Goal: Transaction & Acquisition: Book appointment/travel/reservation

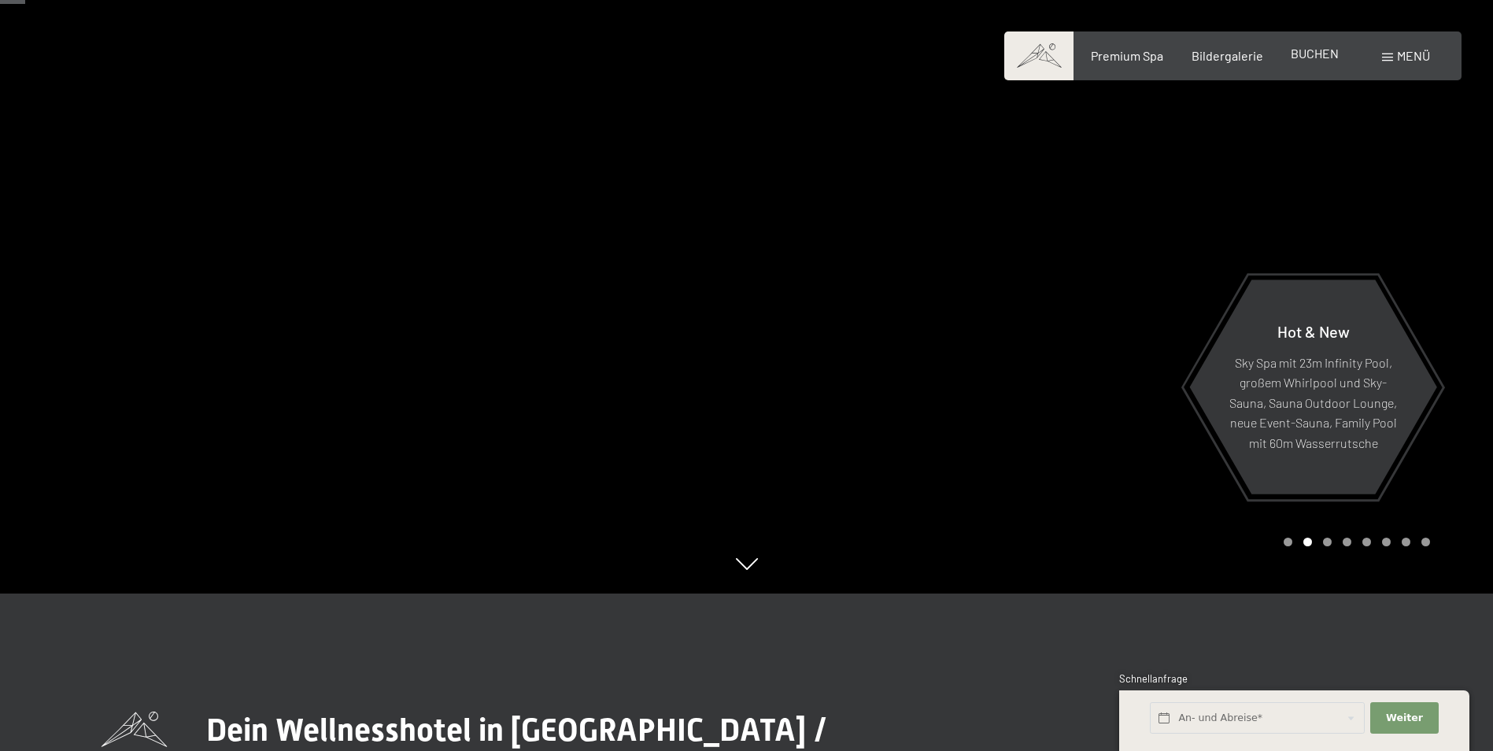
click at [1318, 54] on span "BUCHEN" at bounding box center [1315, 53] width 48 height 15
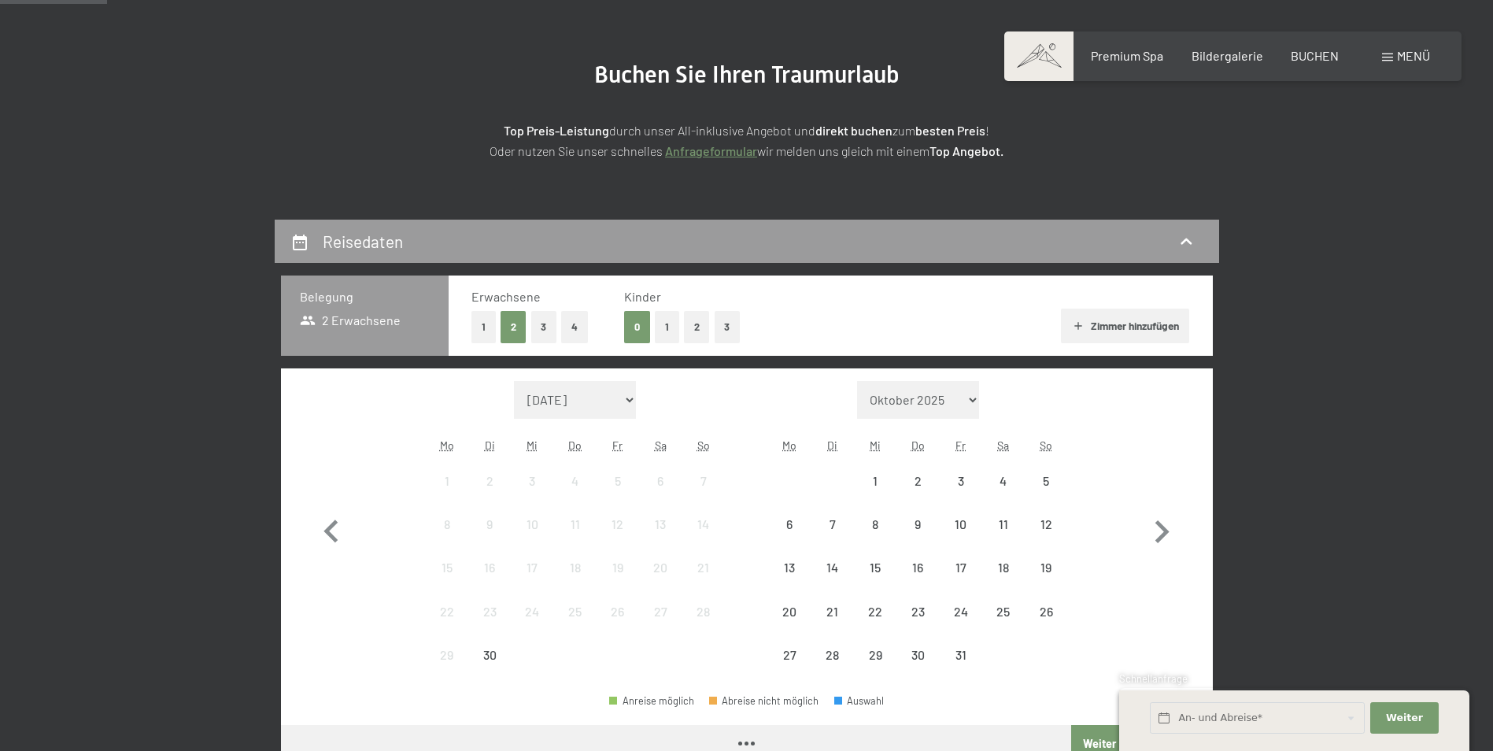
scroll to position [157, 0]
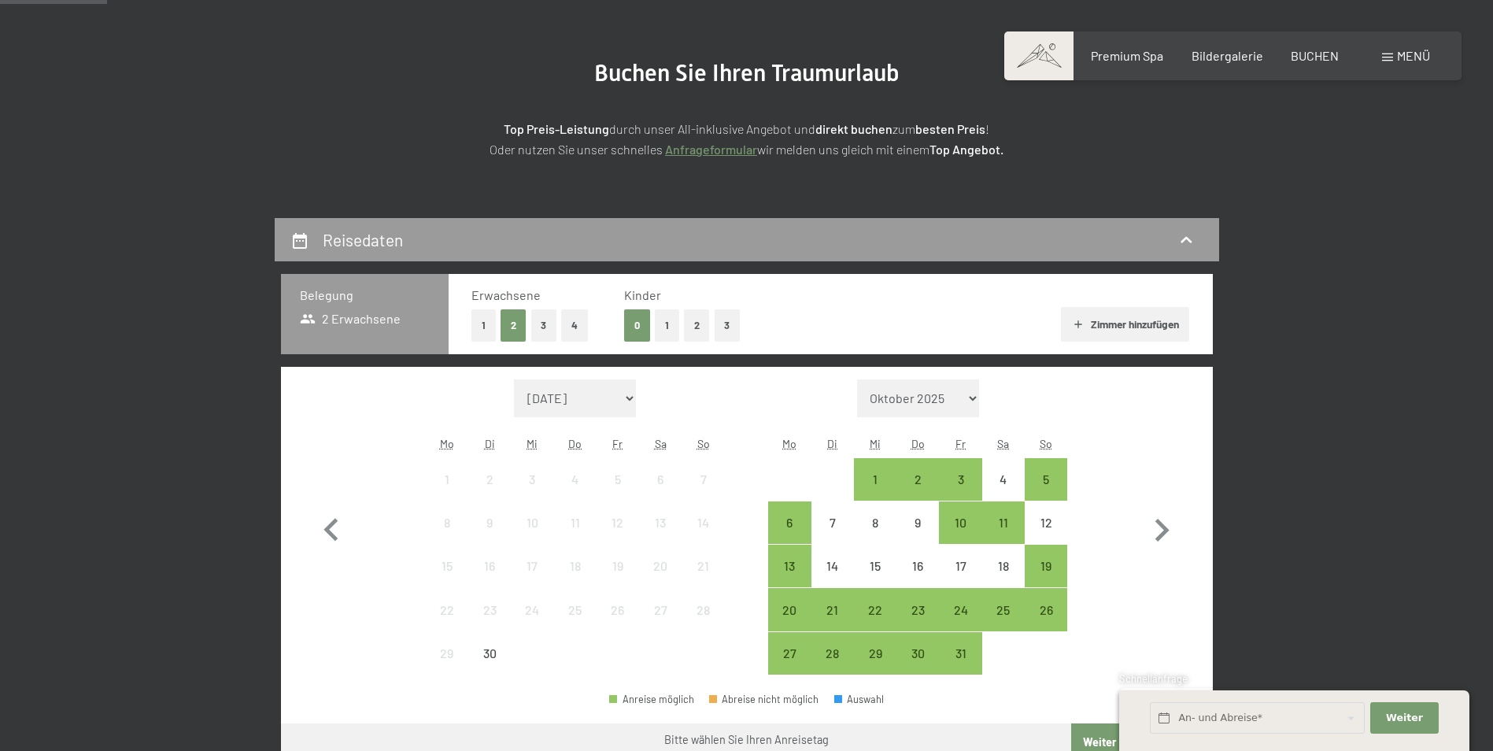
click at [662, 321] on button "1" at bounding box center [667, 325] width 24 height 32
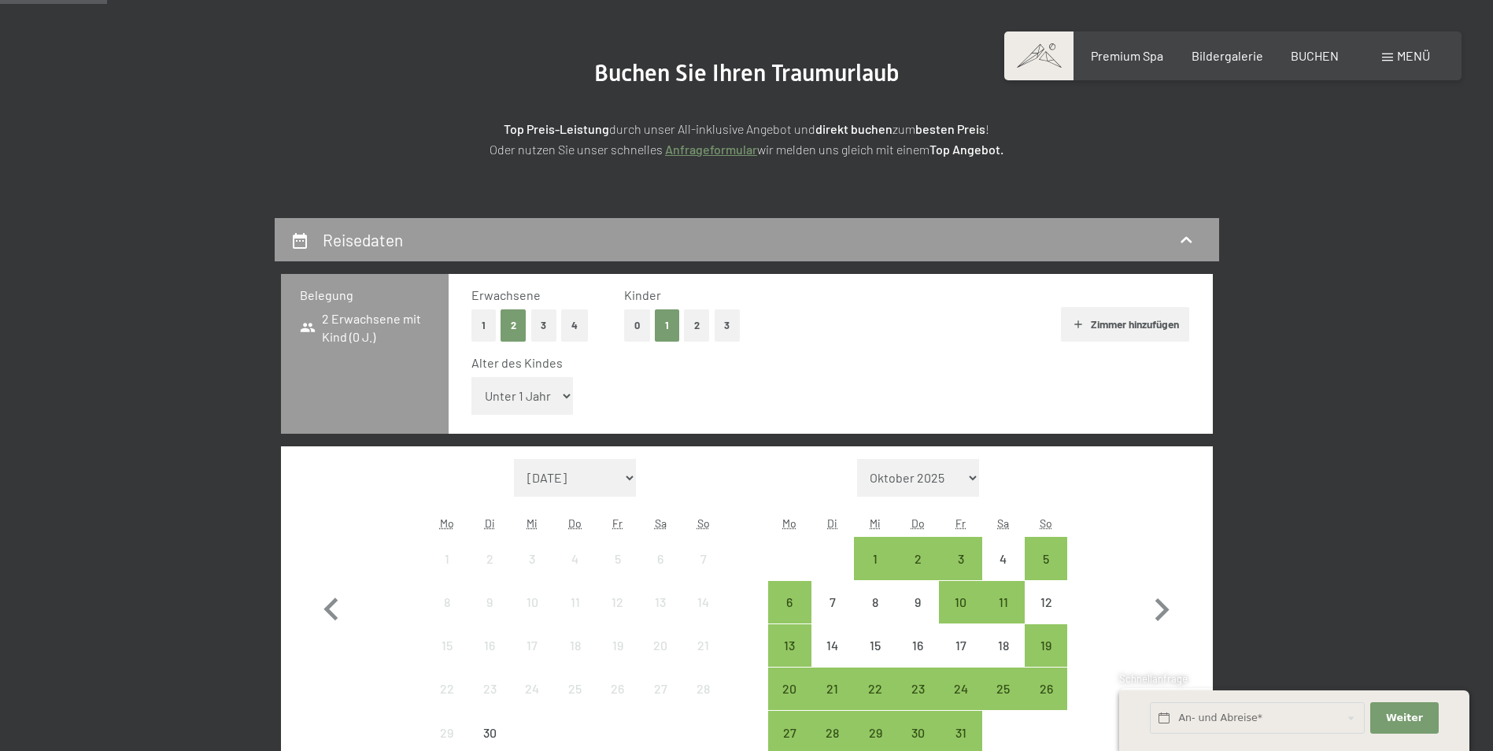
click at [560, 399] on select "Unter 1 Jahr 1 Jahr 2 Jahre 3 Jahre 4 Jahre 5 Jahre 6 Jahre 7 Jahre 8 Jahre 9 J…" at bounding box center [522, 396] width 102 height 38
select select "12"
click at [471, 377] on select "Unter 1 Jahr 1 Jahr 2 Jahre 3 Jahre 4 Jahre 5 Jahre 6 Jahre 7 Jahre 8 Jahre 9 J…" at bounding box center [522, 396] width 102 height 38
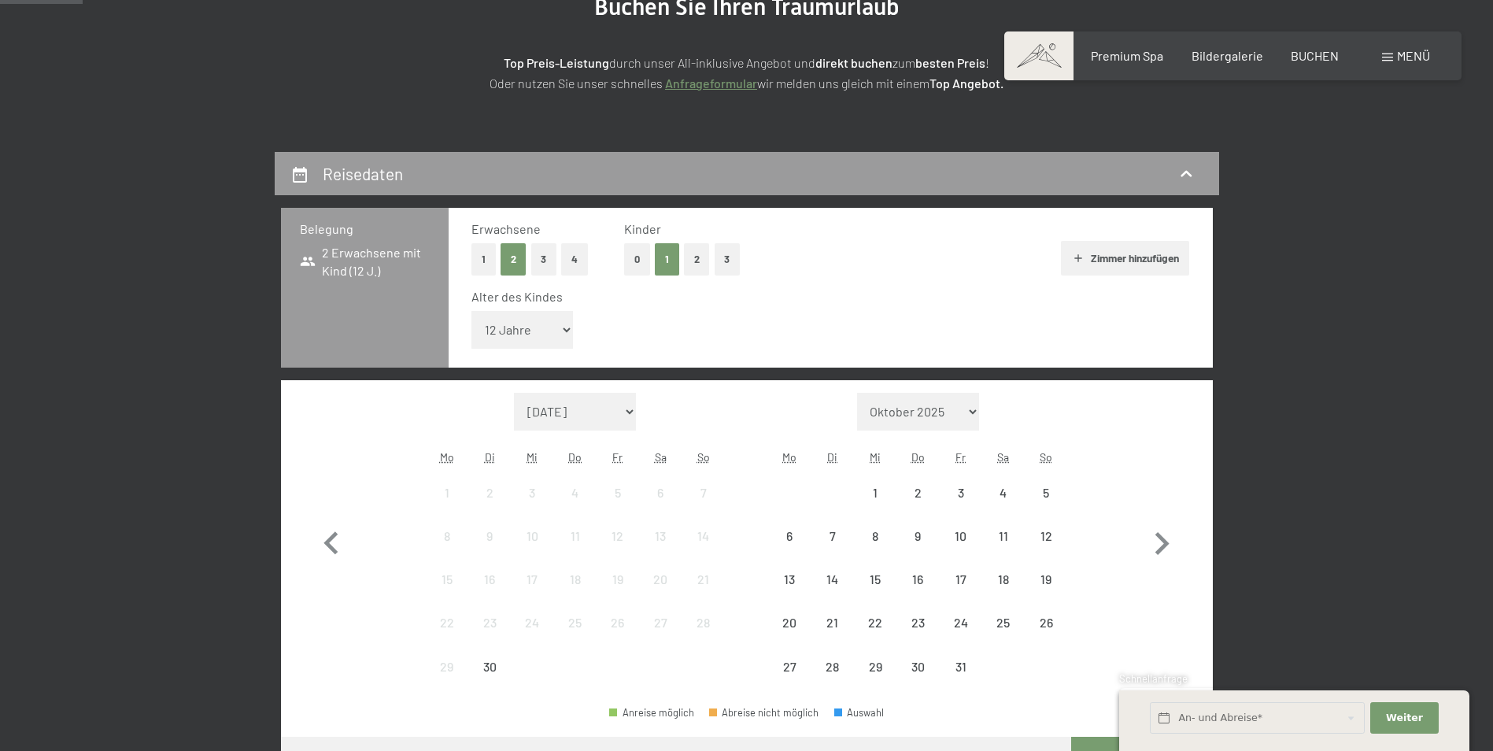
scroll to position [315, 0]
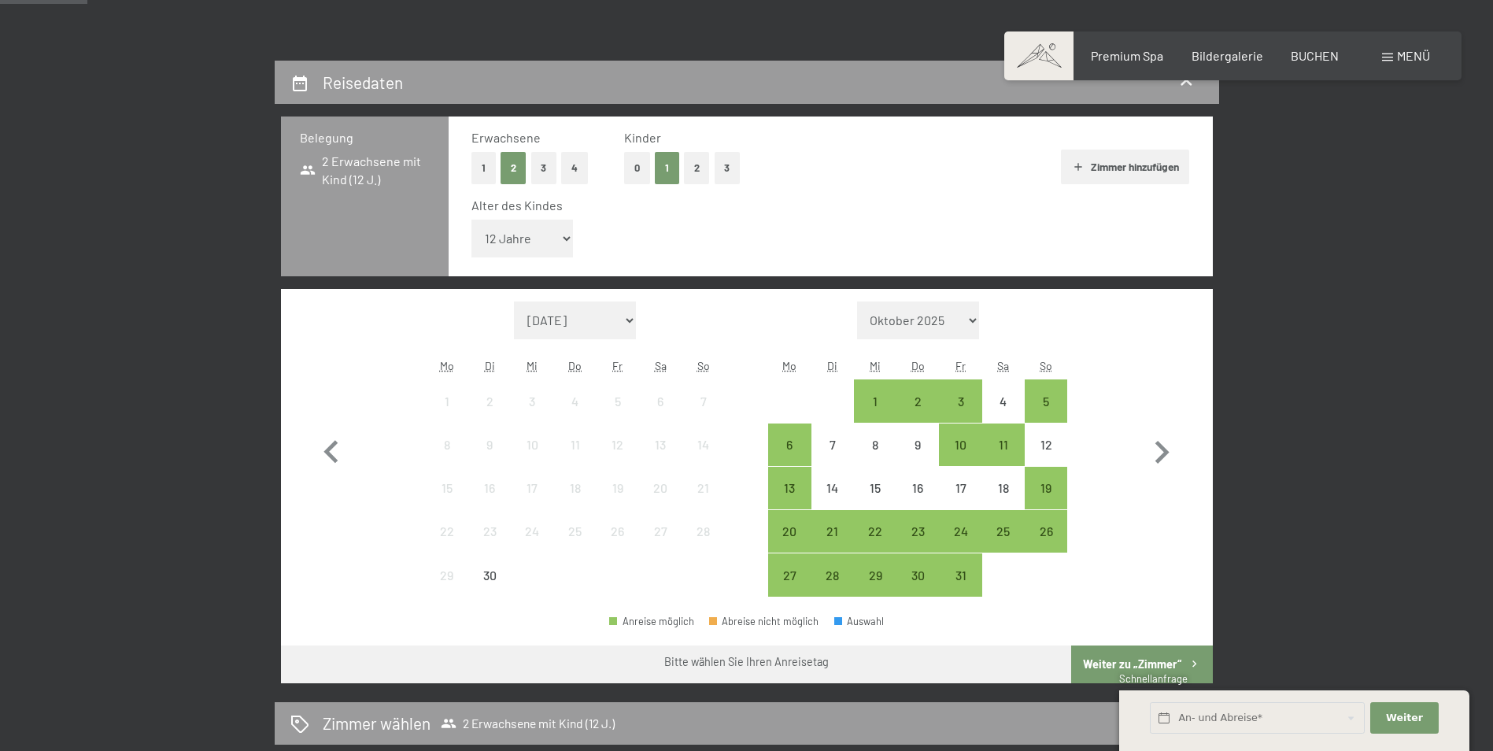
click at [628, 322] on select "September 2025 Oktober 2025 November 2025 Dezember 2025 Januar 2026 Februar 202…" at bounding box center [575, 320] width 123 height 38
select select "2027-08-01"
select select "2027-09-01"
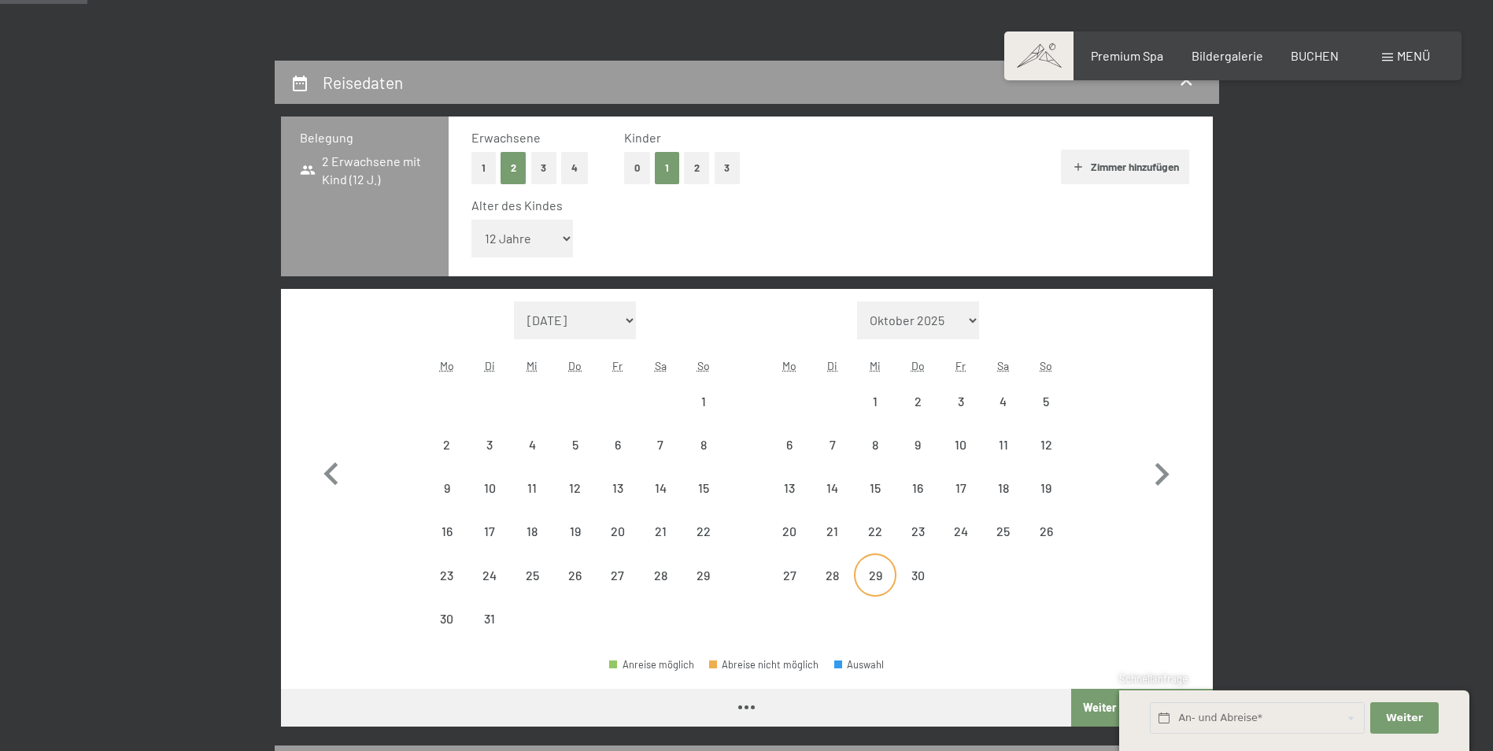
select select "2027-08-01"
select select "2027-09-01"
click at [1158, 467] on icon "button" at bounding box center [1162, 474] width 14 height 23
select select "2027-09-01"
select select "2027-10-01"
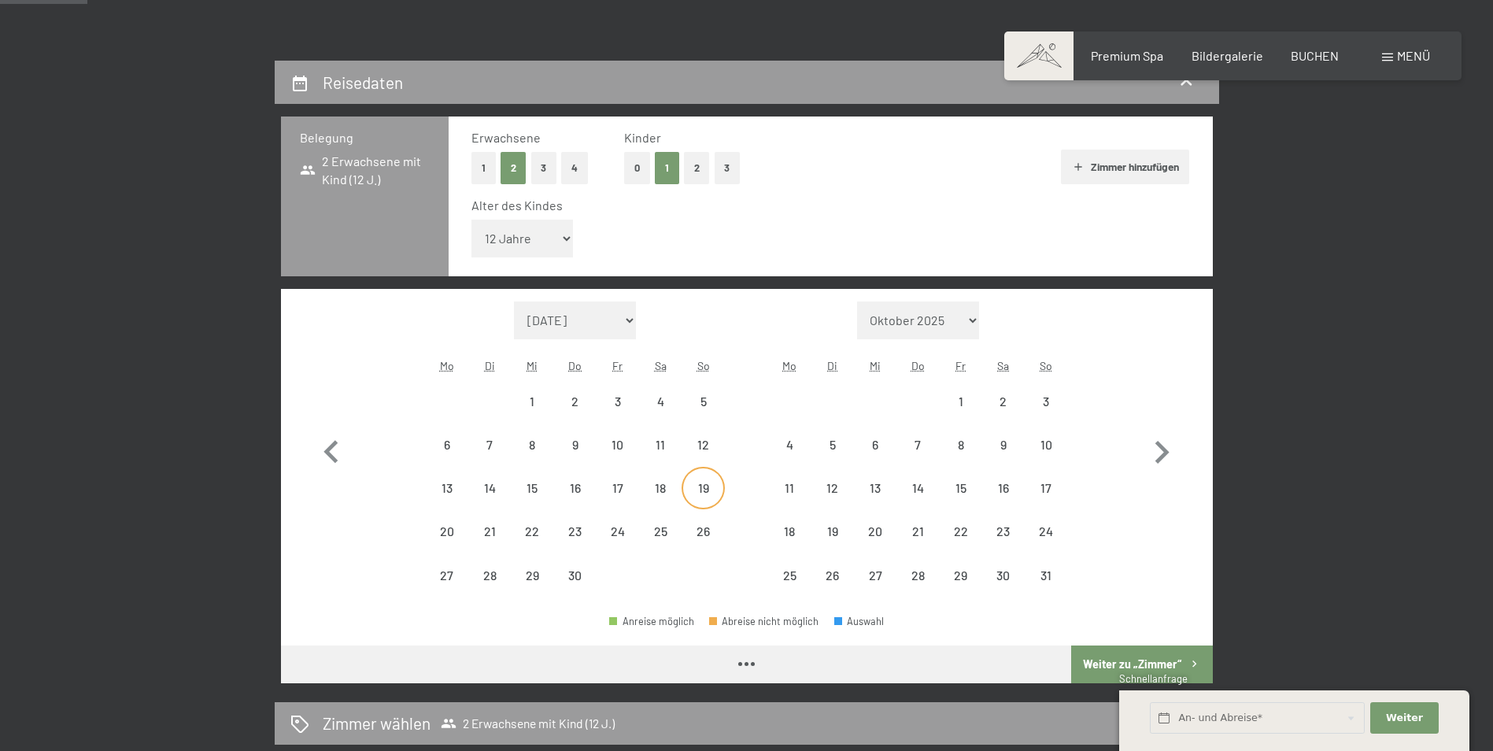
select select "2027-09-01"
select select "2027-10-01"
click at [336, 458] on icon "button" at bounding box center [332, 453] width 46 height 46
select select "2027-08-01"
select select "2027-09-01"
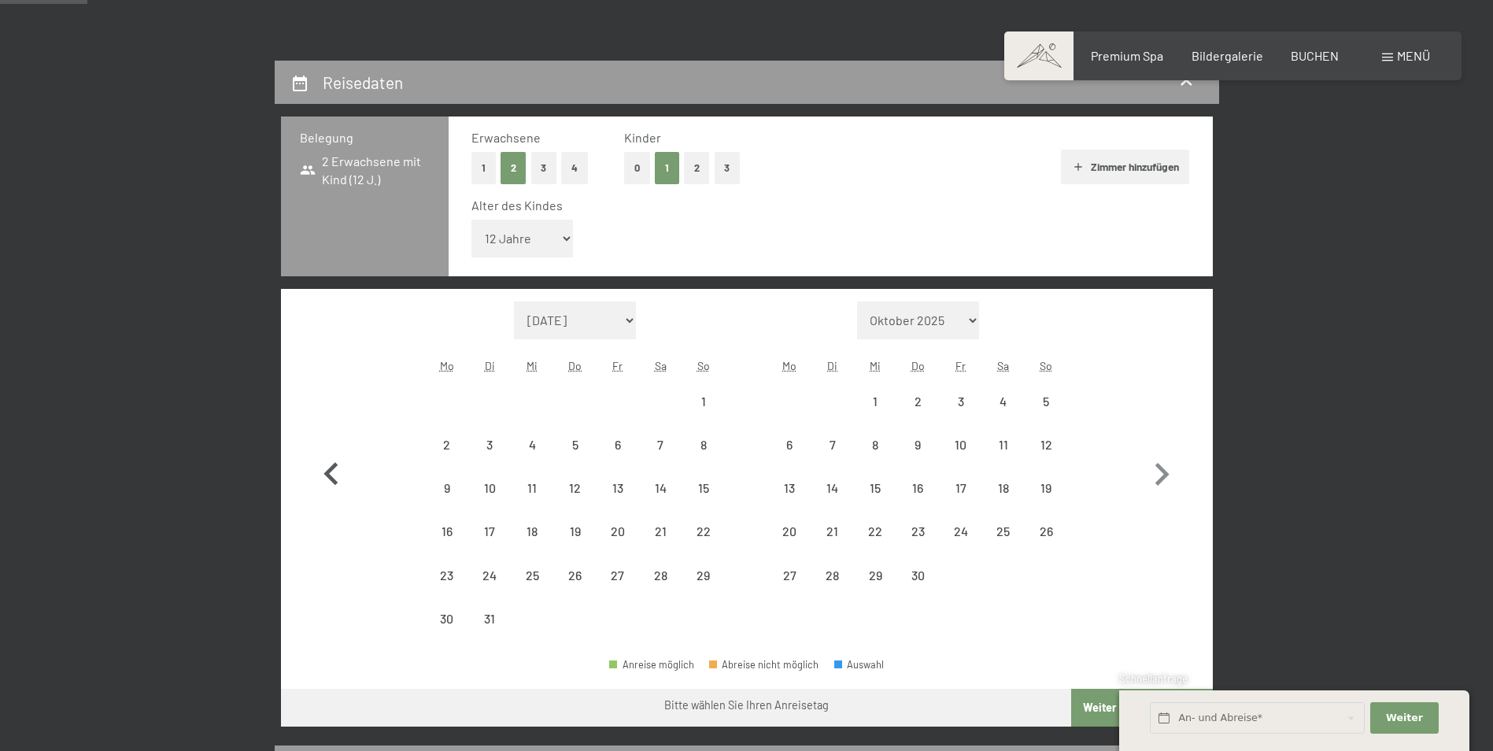
click at [336, 458] on icon "button" at bounding box center [332, 475] width 46 height 46
select select "2027-07-01"
select select "2027-08-01"
click at [336, 458] on icon "button" at bounding box center [332, 475] width 46 height 46
select select "2027-06-01"
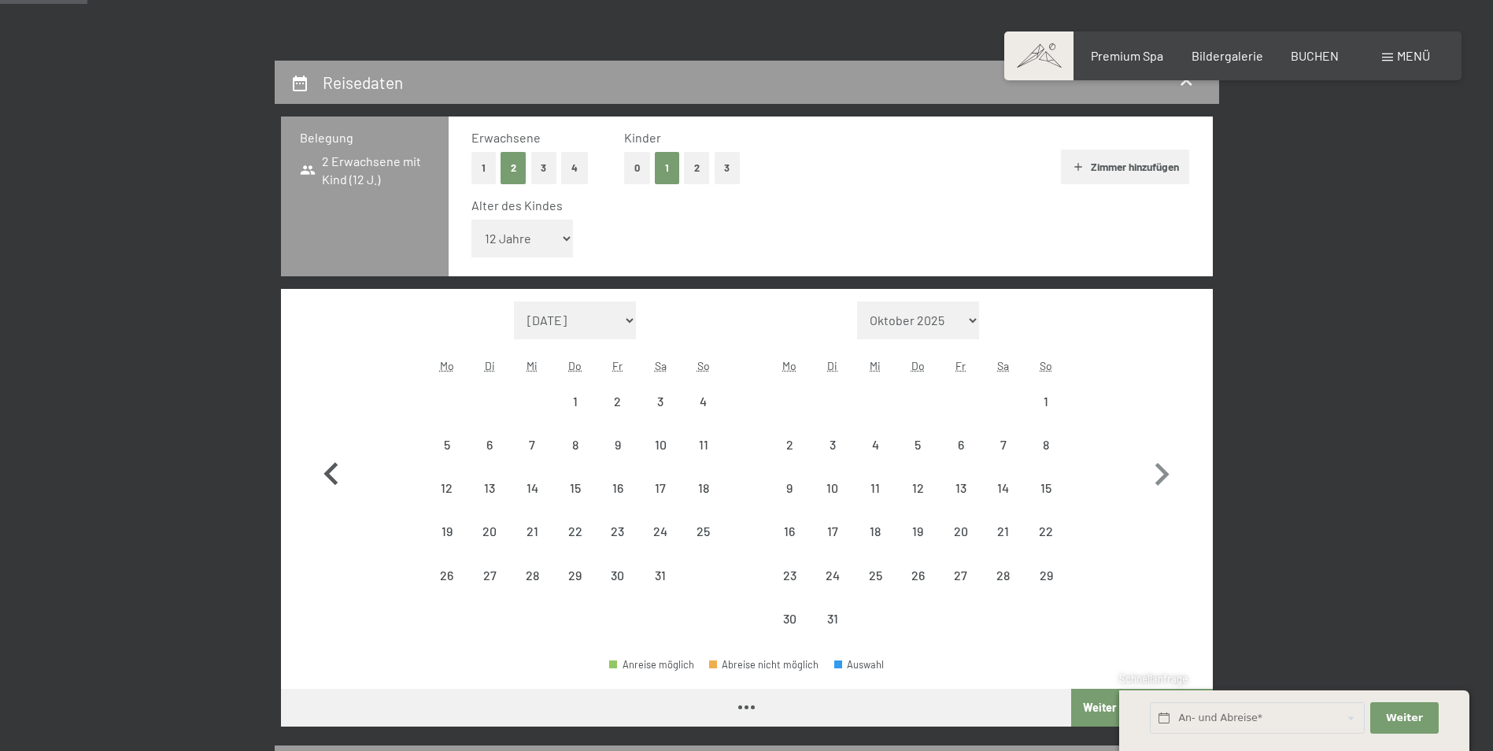
select select "2027-07-01"
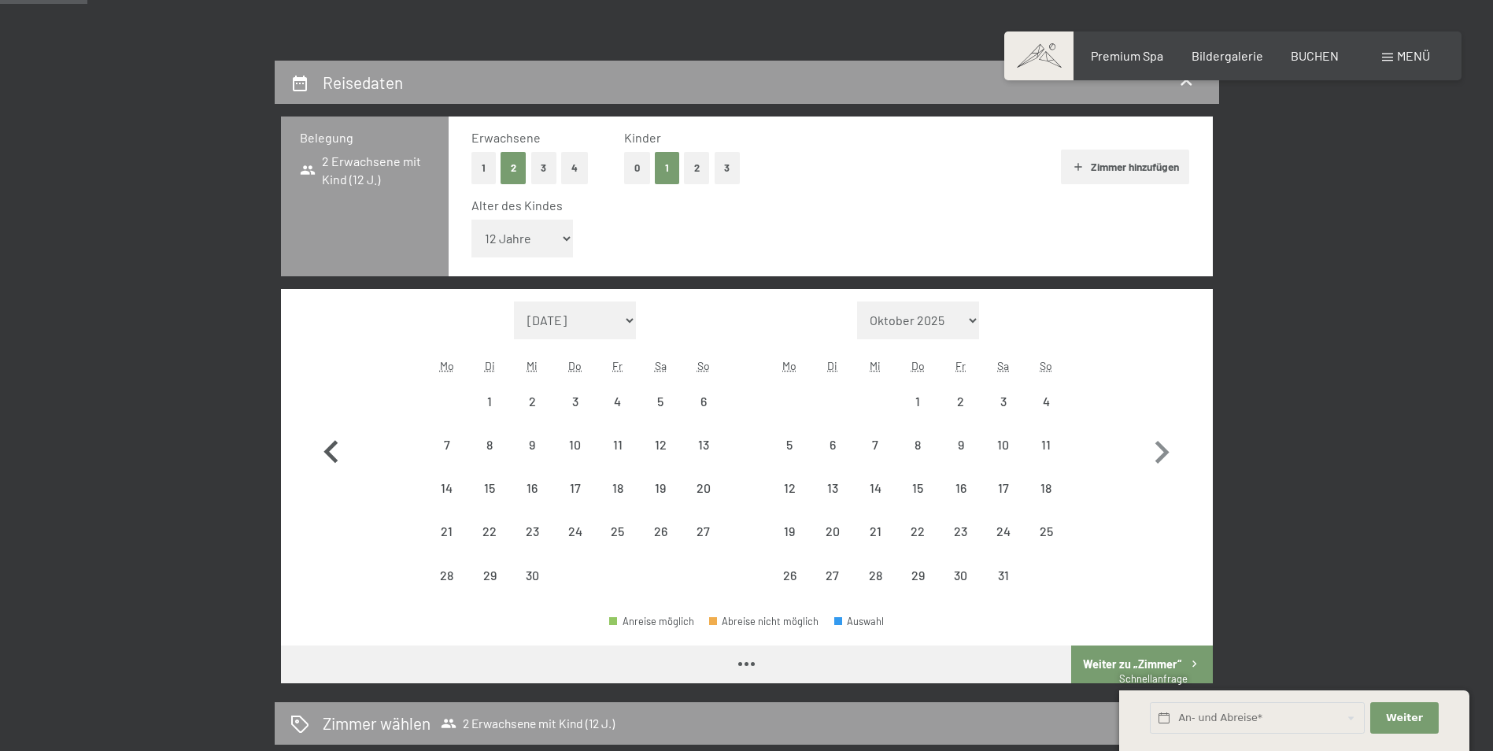
click at [336, 458] on icon "button" at bounding box center [332, 453] width 46 height 46
select select "2027-05-01"
select select "2027-06-01"
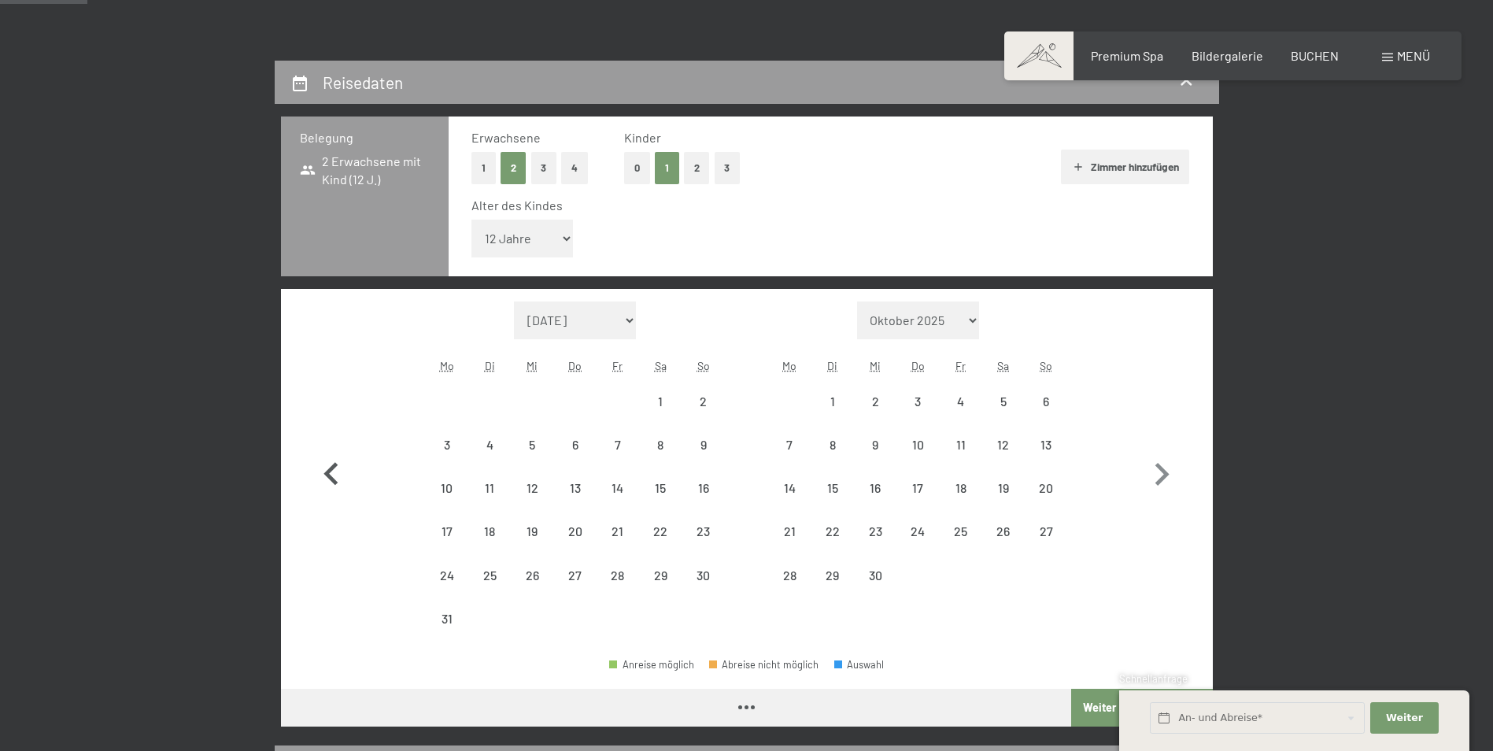
click at [336, 458] on icon "button" at bounding box center [332, 475] width 46 height 46
select select "2027-04-01"
select select "2027-05-01"
click at [336, 458] on icon "button" at bounding box center [332, 475] width 46 height 46
select select "2027-03-01"
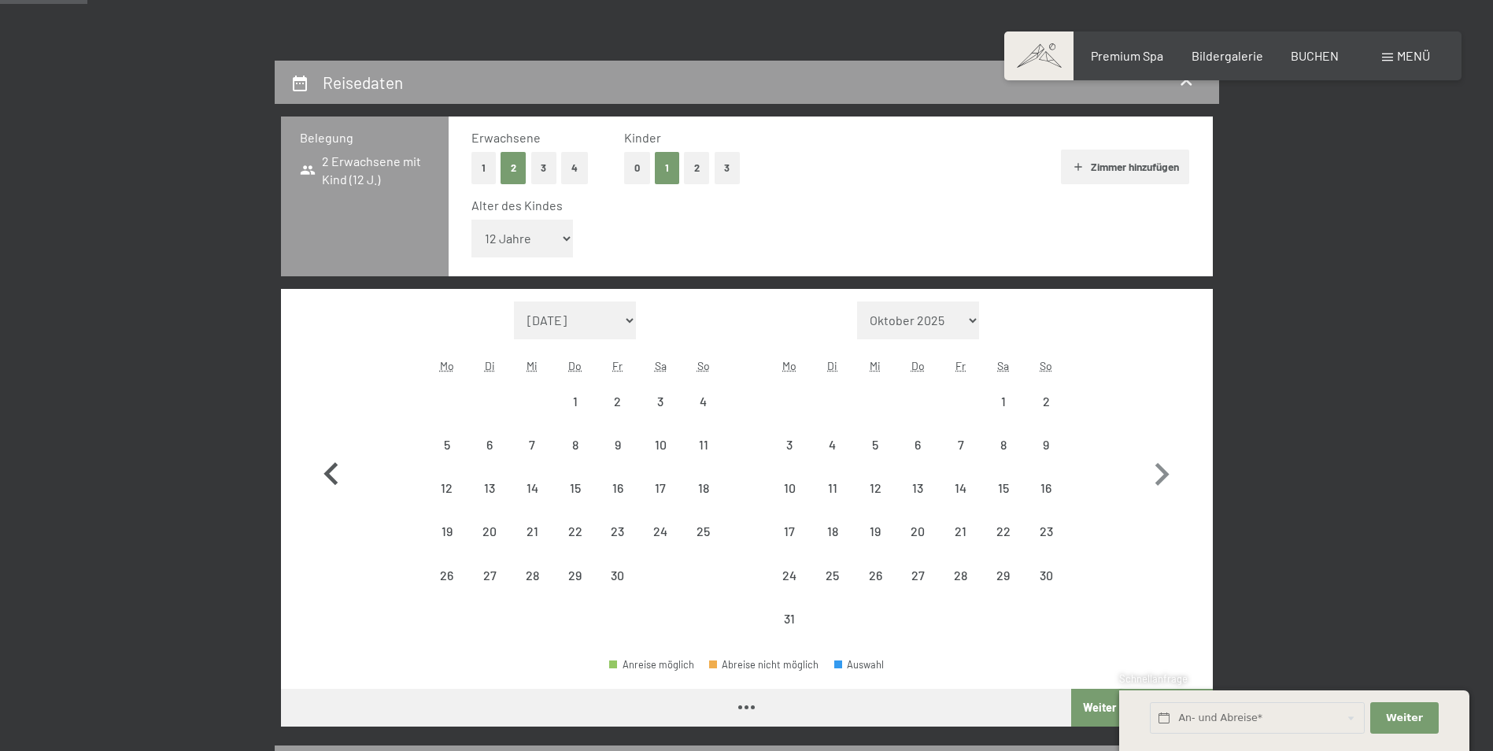
select select "2027-04-01"
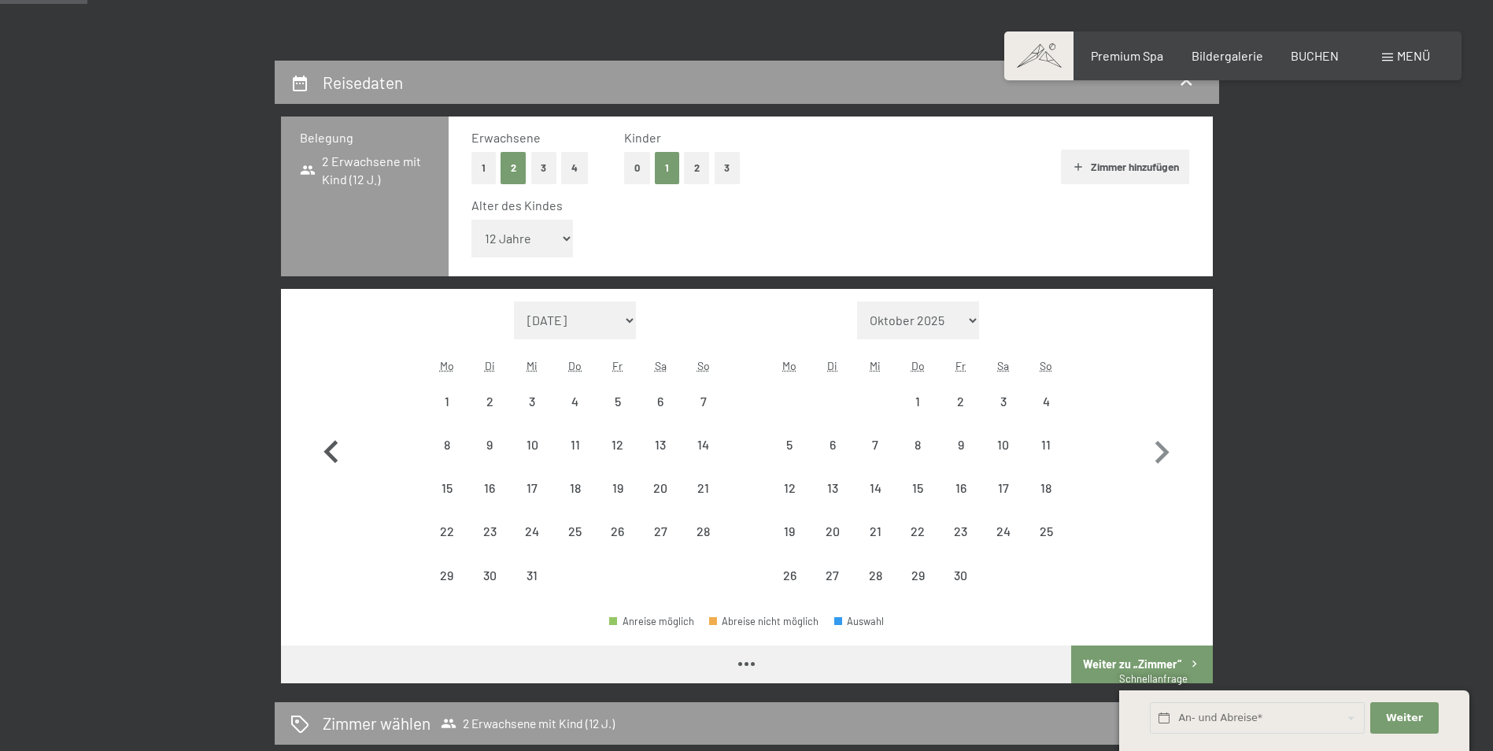
click at [336, 458] on icon "button" at bounding box center [332, 453] width 46 height 46
select select "2027-02-01"
select select "2027-03-01"
click at [336, 458] on icon "button" at bounding box center [332, 453] width 46 height 46
select select "2027-01-01"
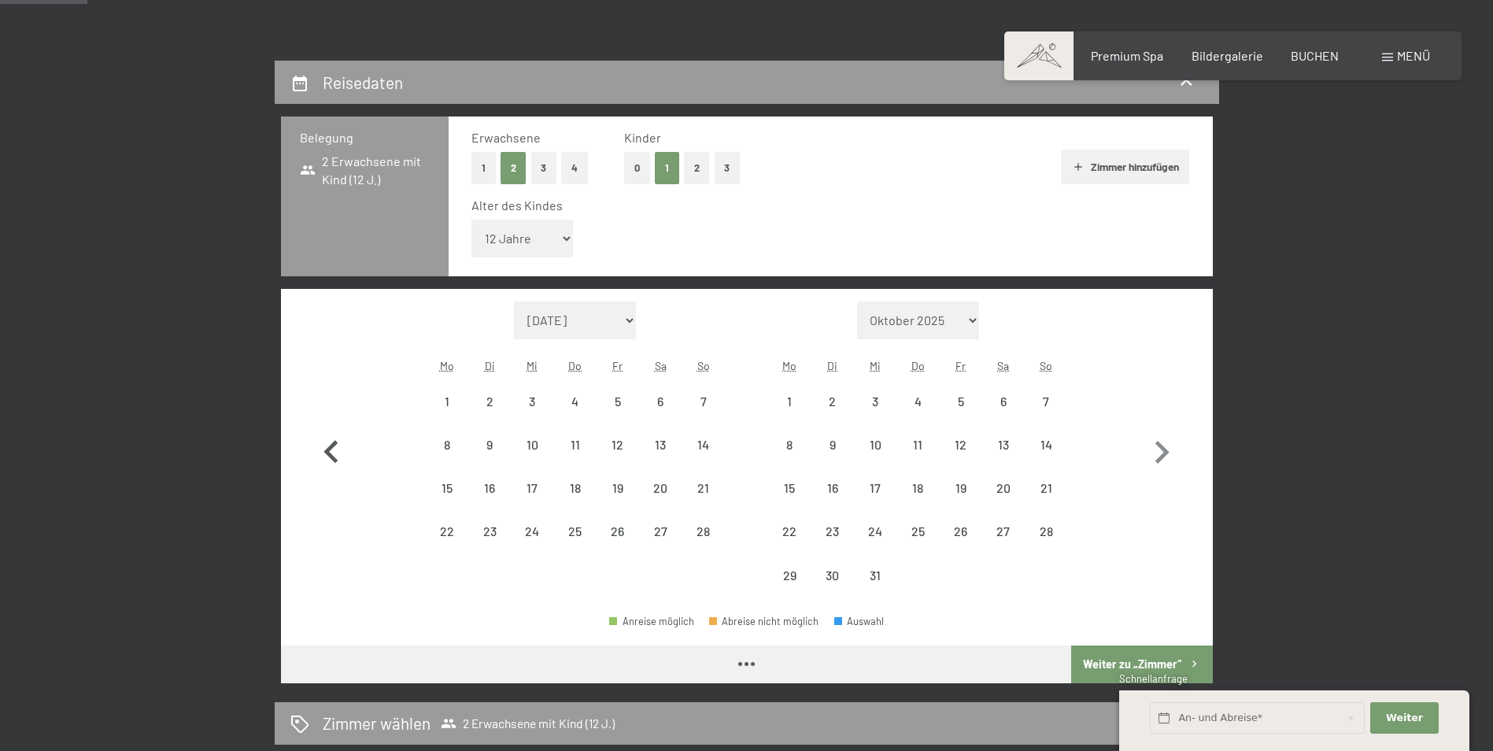
select select "2027-02-01"
select select "2027-01-01"
select select "2027-02-01"
click at [336, 458] on icon "button" at bounding box center [332, 453] width 46 height 46
select select "2026-12-01"
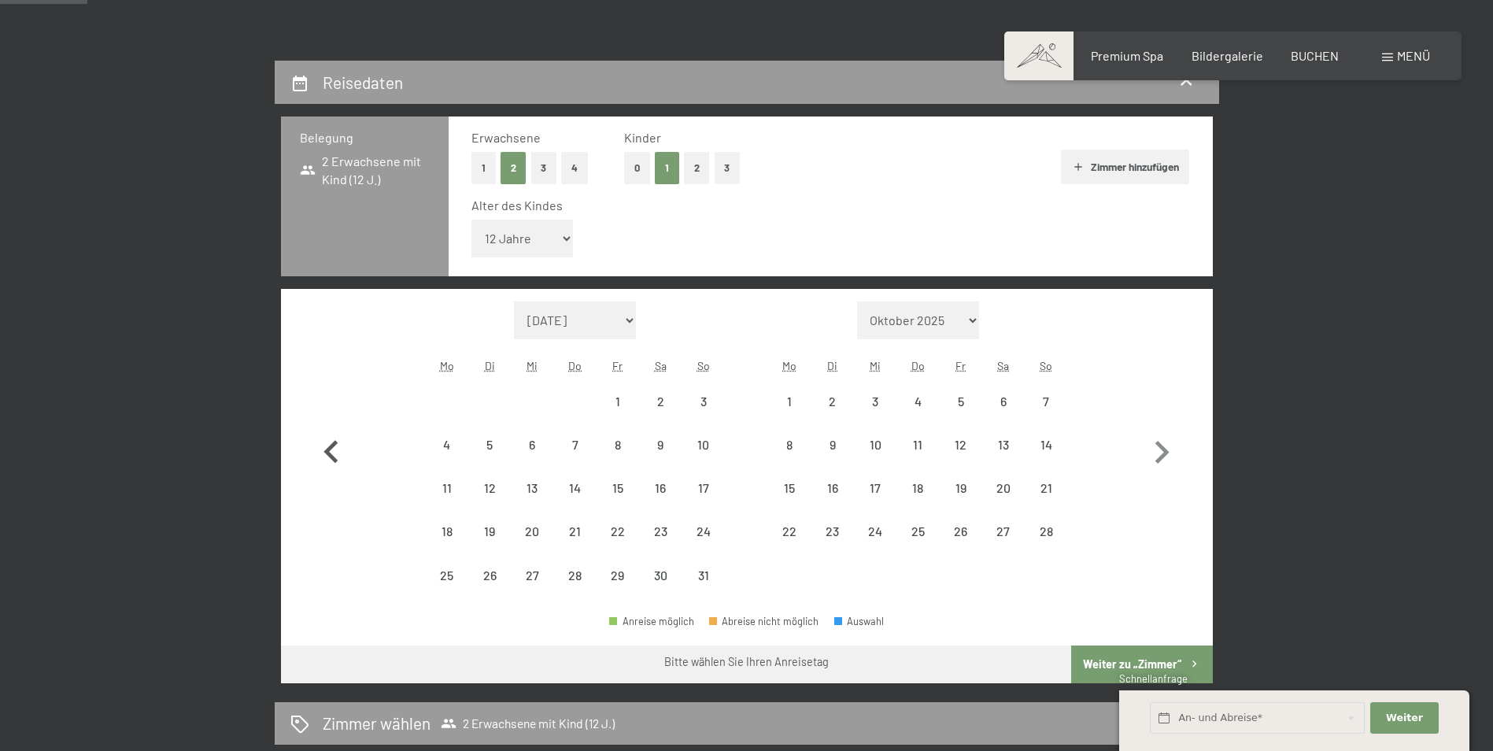
select select "2027-01-01"
click at [336, 458] on icon "button" at bounding box center [332, 453] width 46 height 46
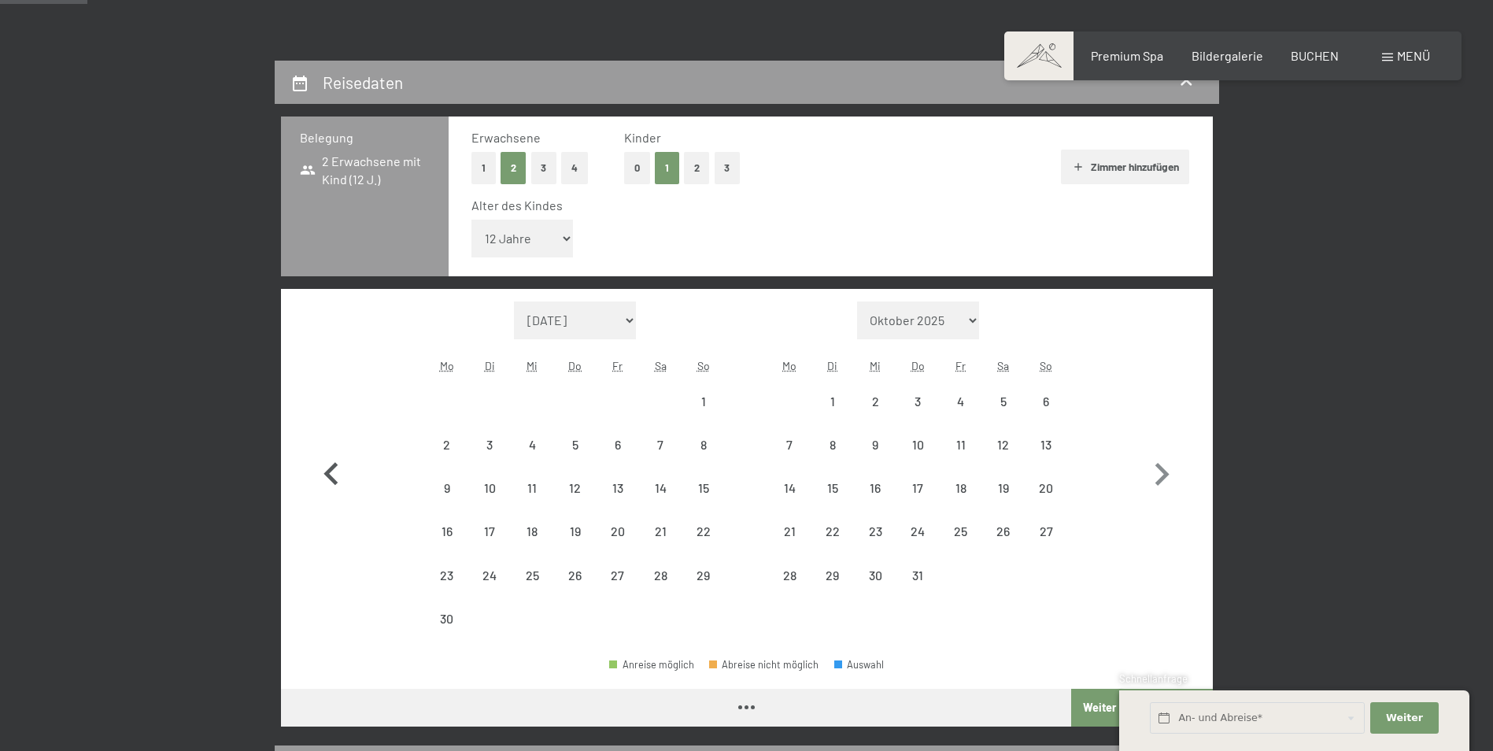
select select "2026-11-01"
select select "2026-12-01"
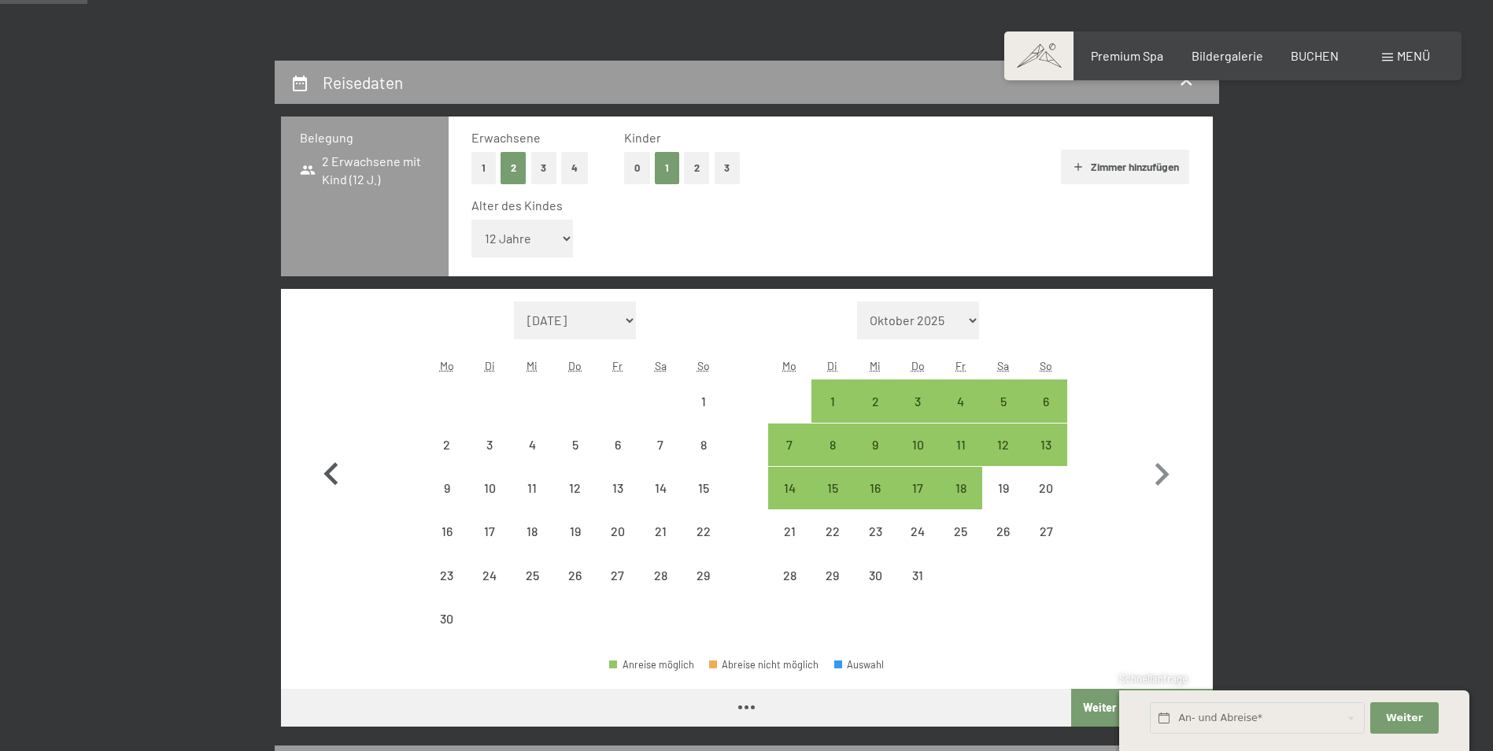
select select "2026-11-01"
select select "2026-12-01"
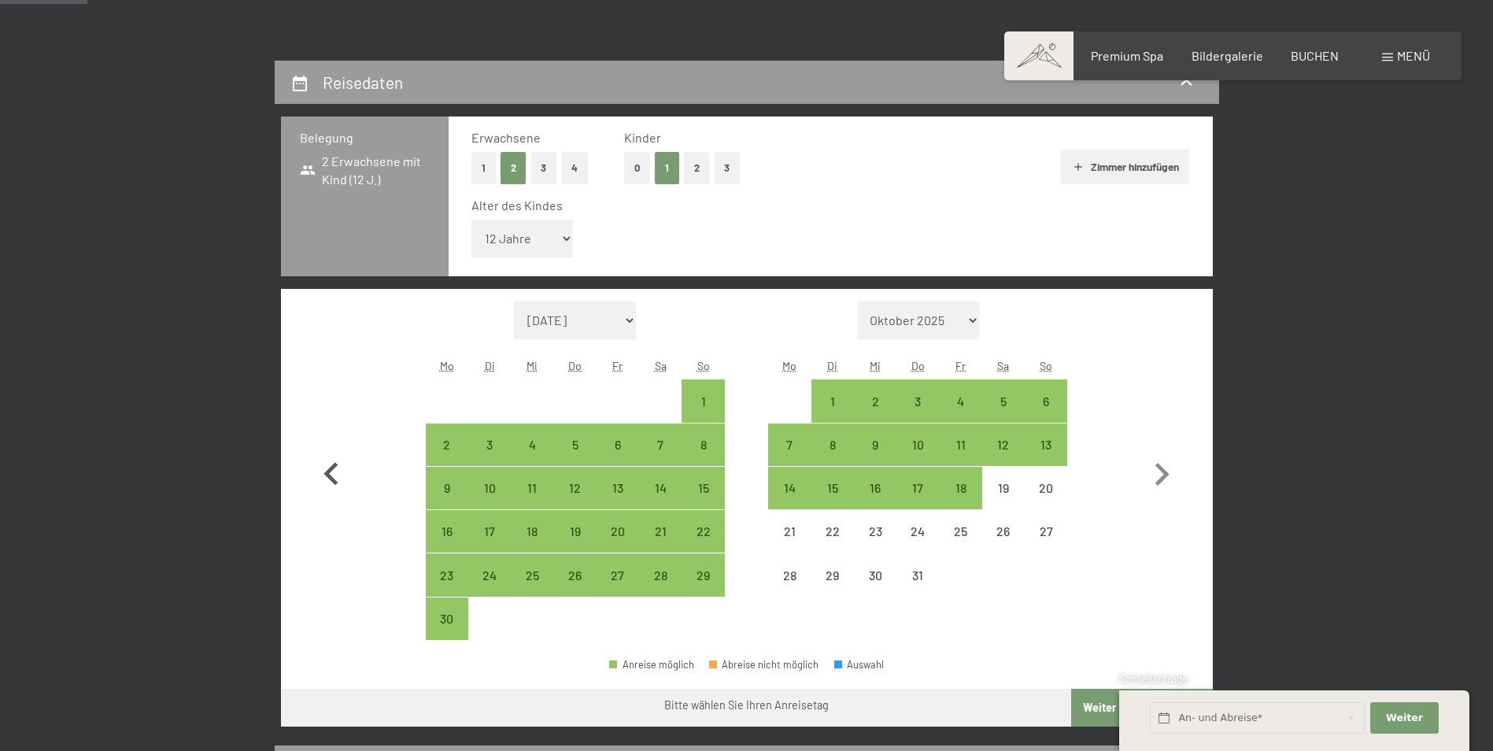
click at [326, 471] on icon "button" at bounding box center [332, 475] width 46 height 46
select select "2026-10-01"
select select "2026-11-01"
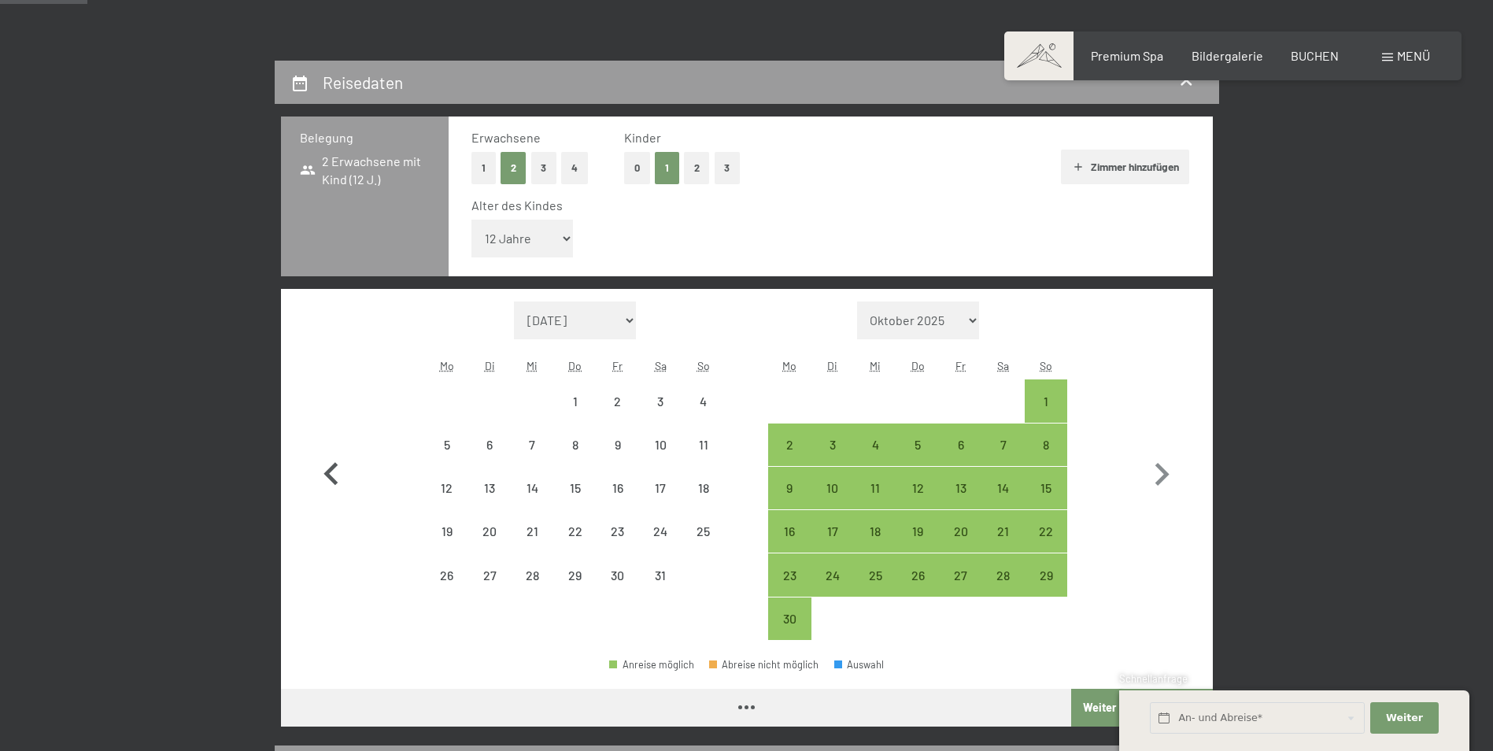
click at [326, 471] on icon "button" at bounding box center [332, 475] width 46 height 46
select select "2026-09-01"
select select "2026-10-01"
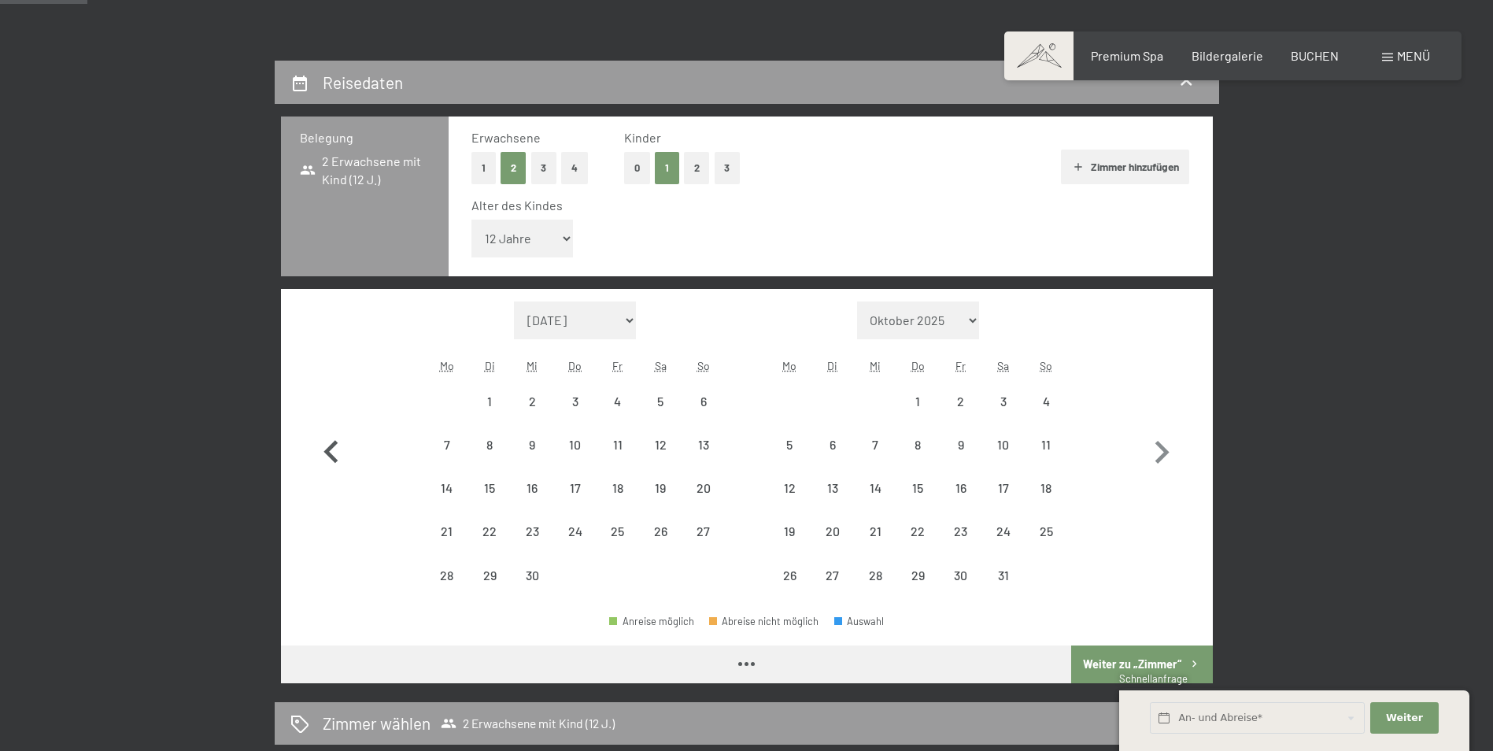
select select "2026-09-01"
select select "2026-10-01"
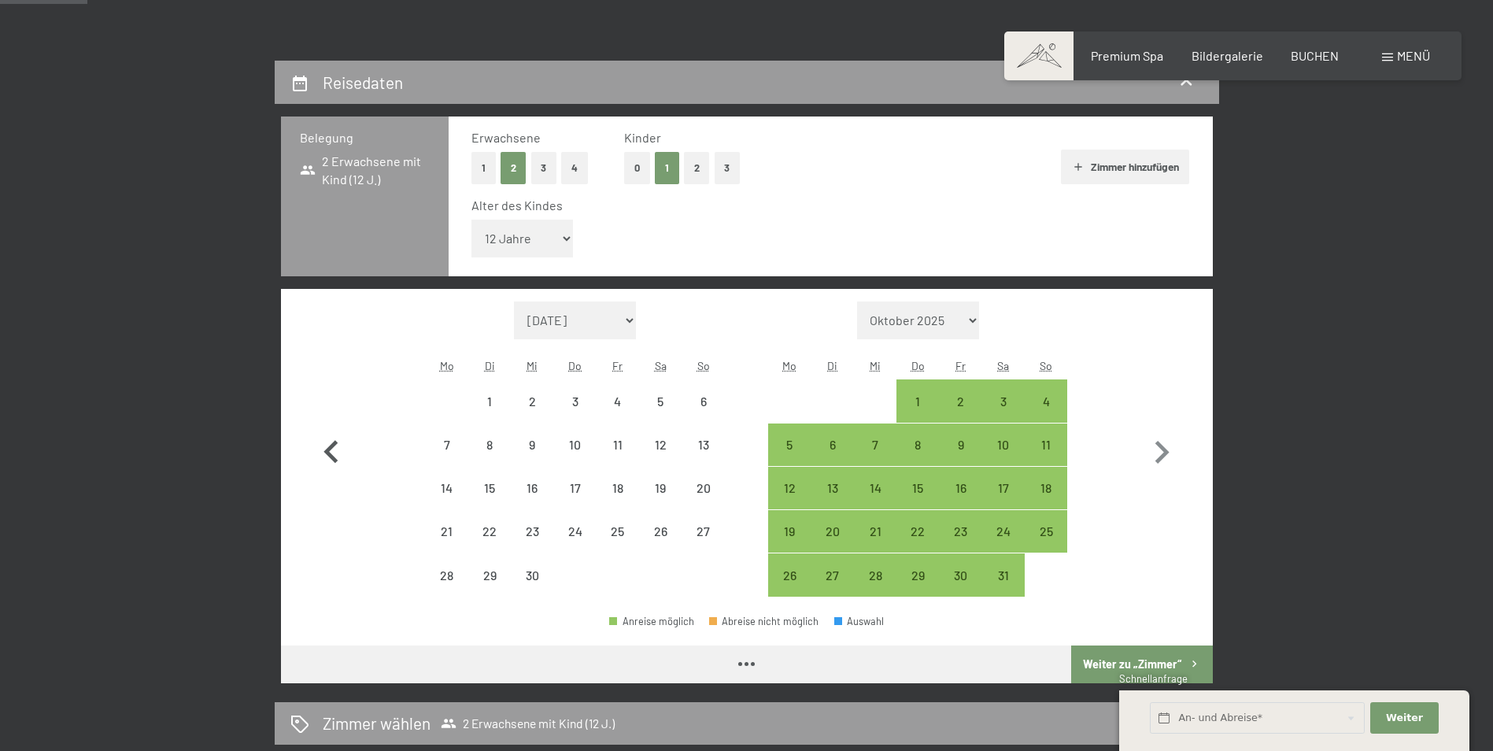
select select "2026-09-01"
select select "2026-10-01"
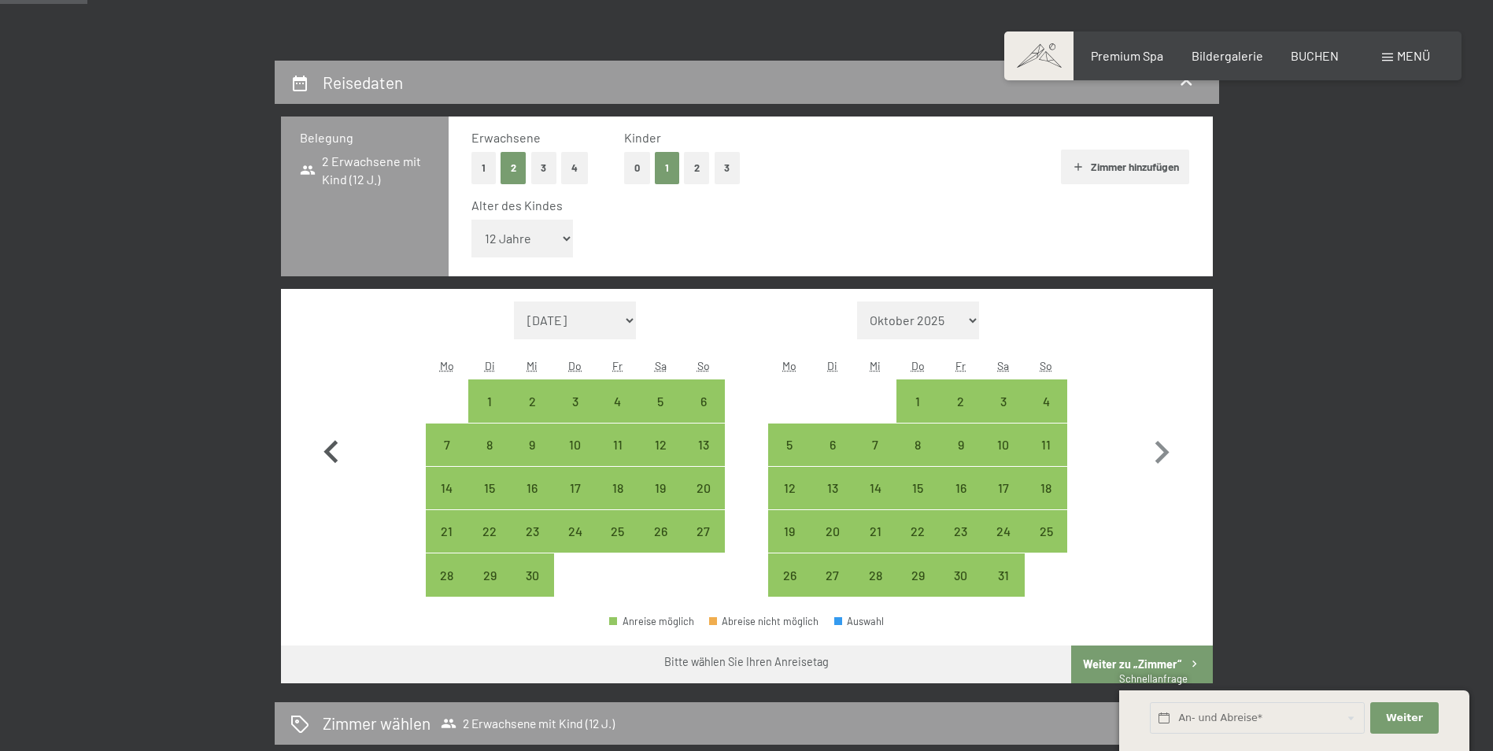
click at [326, 471] on icon "button" at bounding box center [332, 453] width 46 height 46
select select "2026-08-01"
select select "2026-09-01"
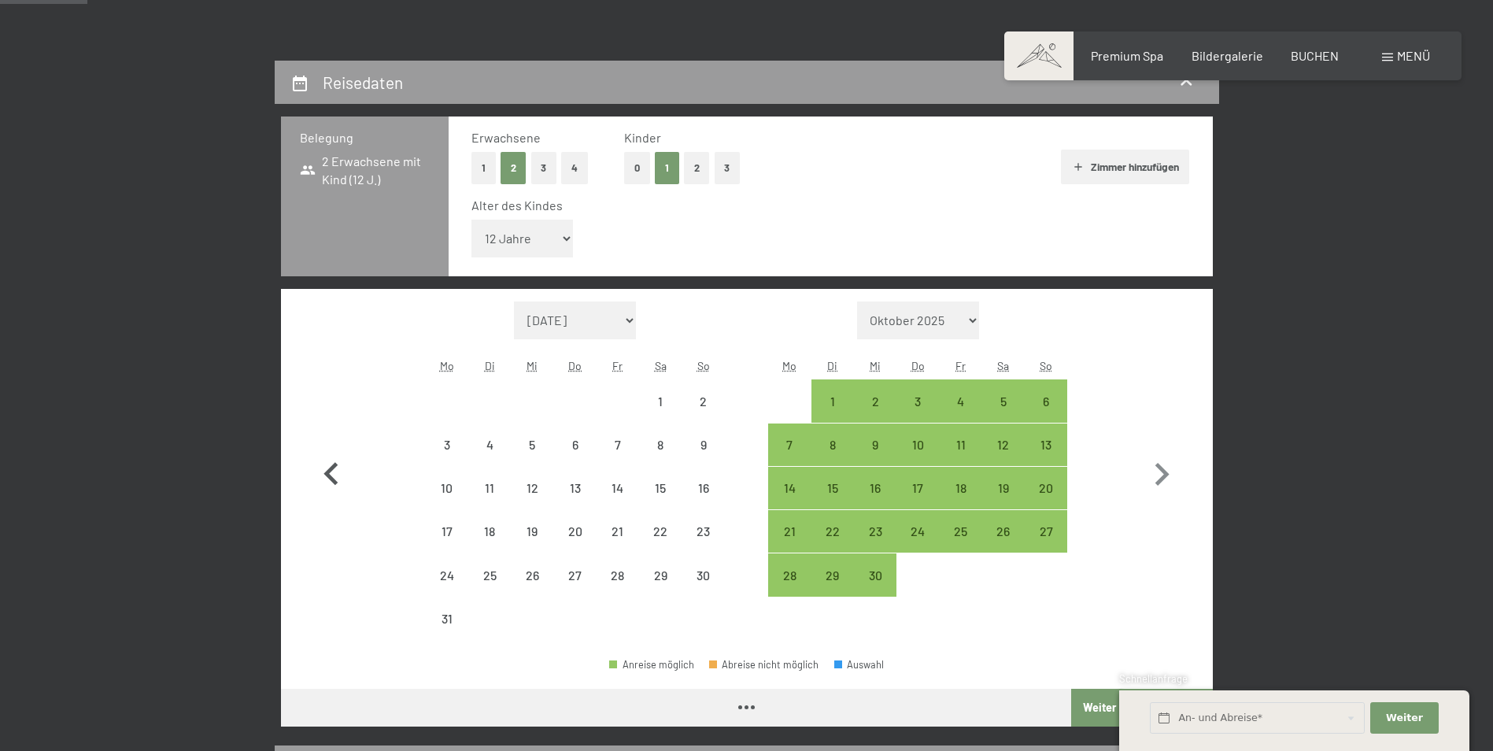
select select "2026-08-01"
select select "2026-09-01"
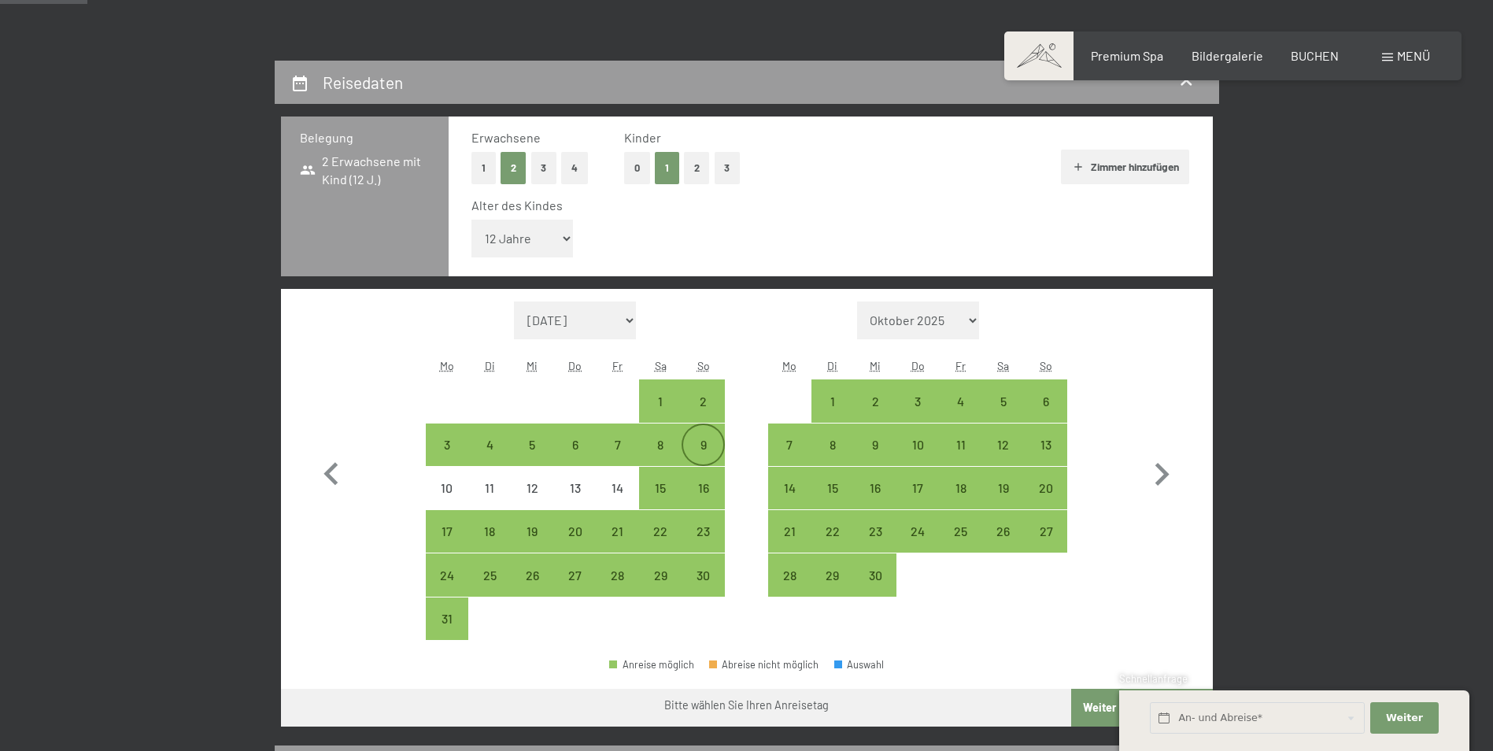
click at [692, 451] on div "9" at bounding box center [702, 457] width 39 height 39
select select "2026-08-01"
select select "2026-09-01"
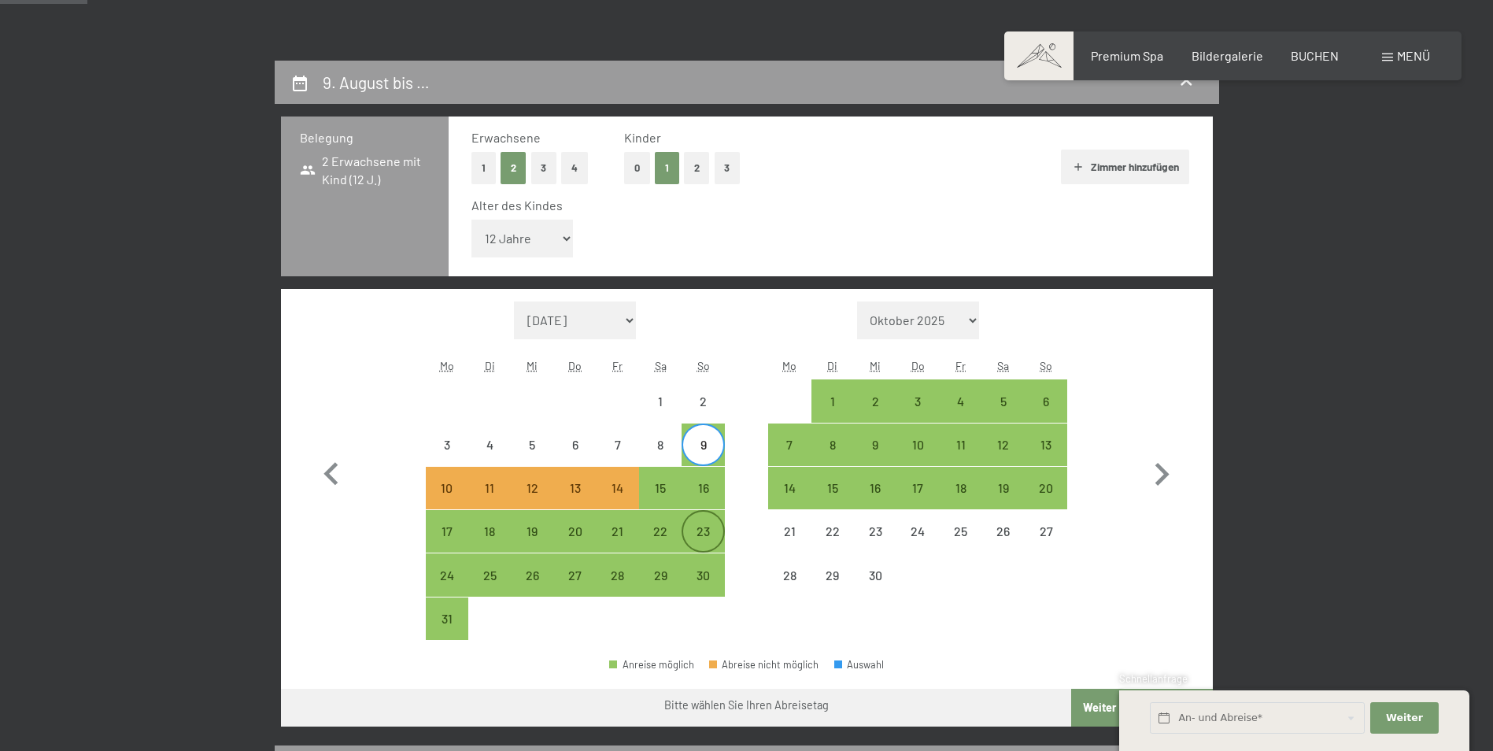
click at [698, 523] on div "23" at bounding box center [702, 531] width 39 height 39
select select "2026-08-01"
select select "2026-09-01"
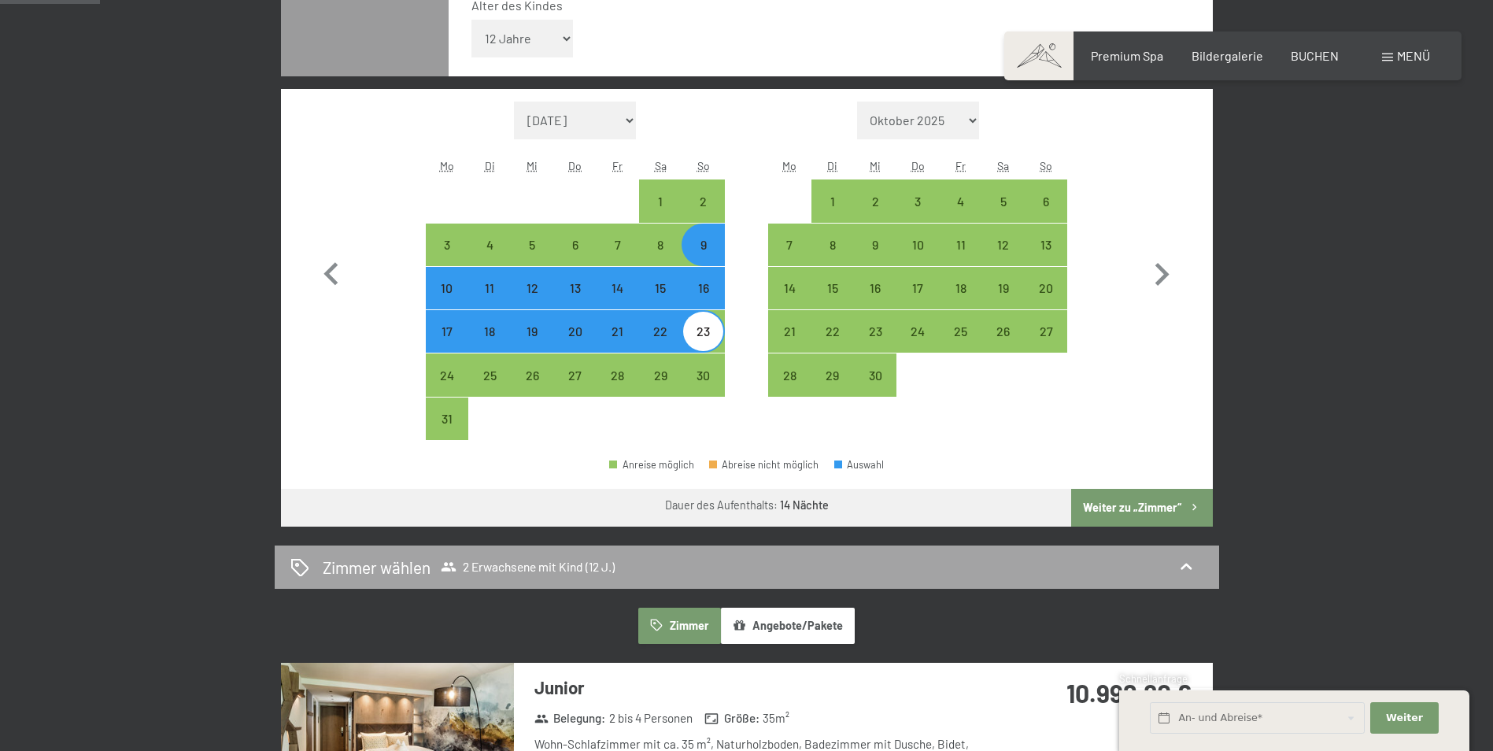
scroll to position [551, 0]
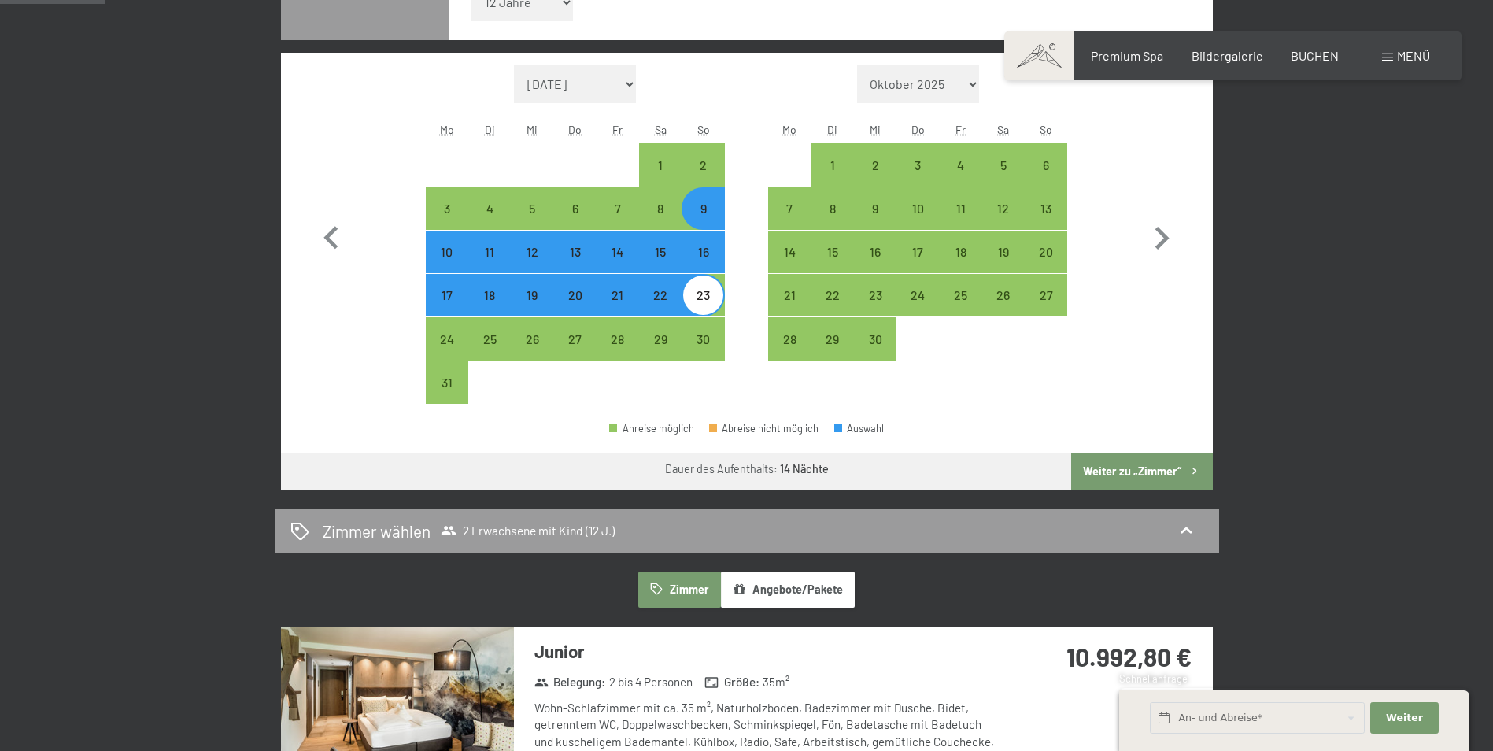
click at [1149, 475] on button "Weiter zu „Zimmer“" at bounding box center [1141, 472] width 141 height 38
select select "2026-08-01"
select select "2026-09-01"
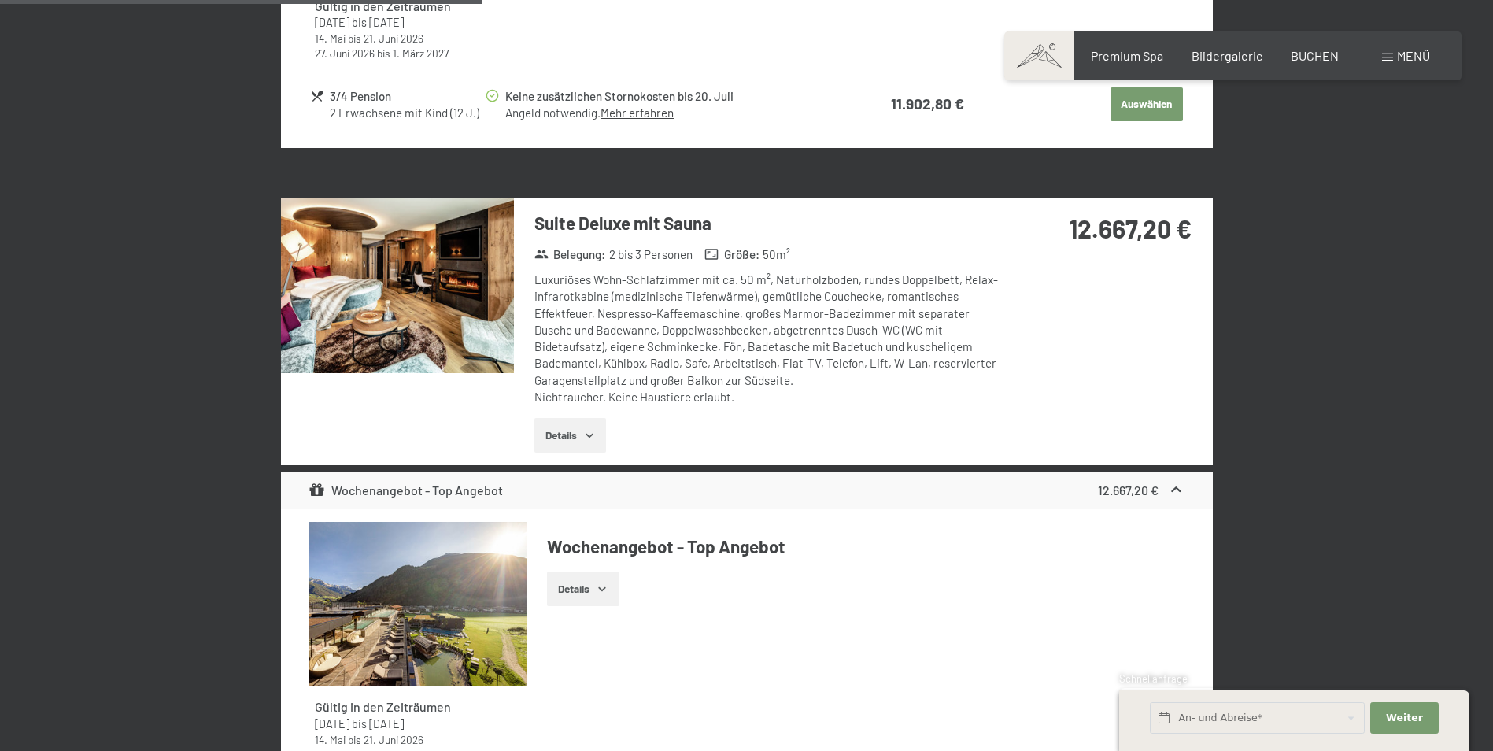
scroll to position [2343, 0]
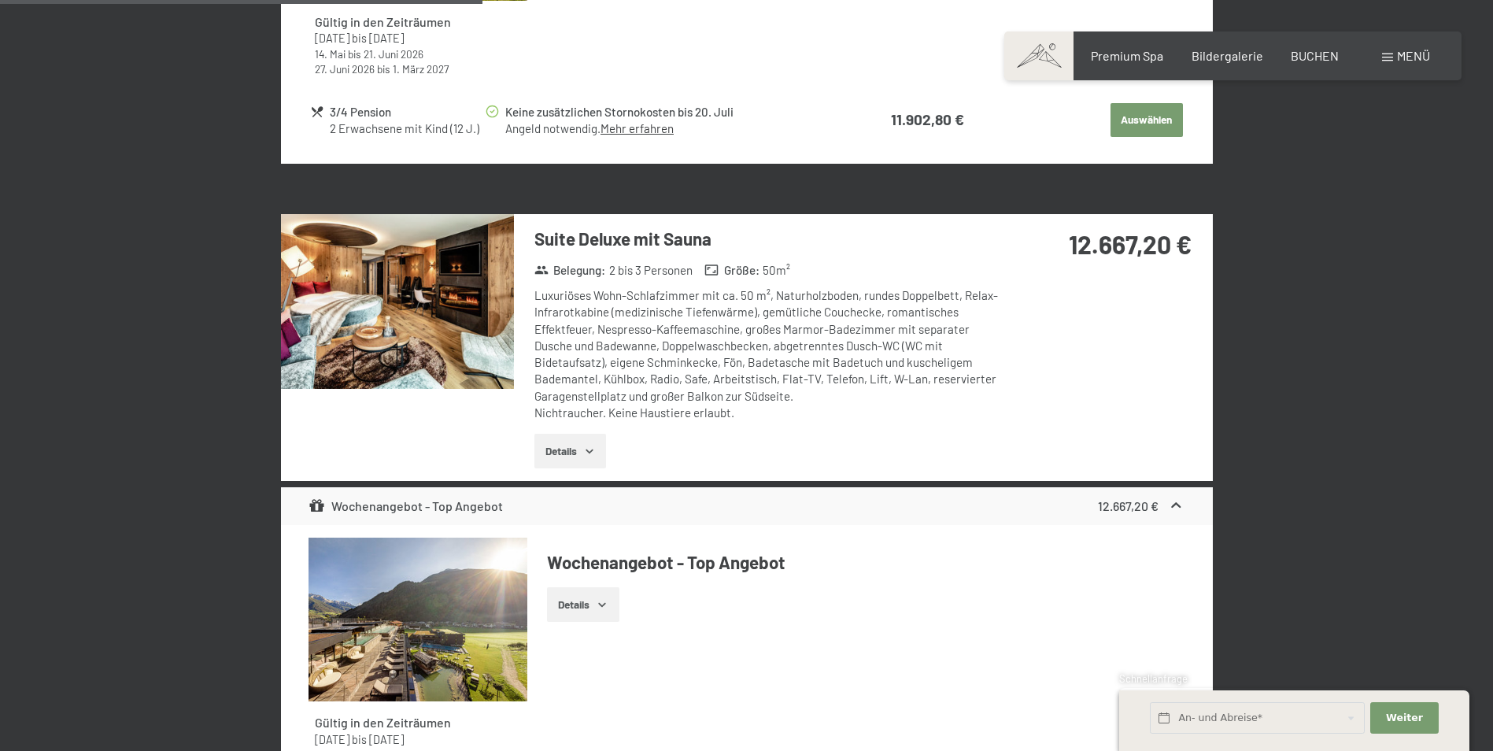
click at [567, 434] on button "Details" at bounding box center [570, 451] width 72 height 35
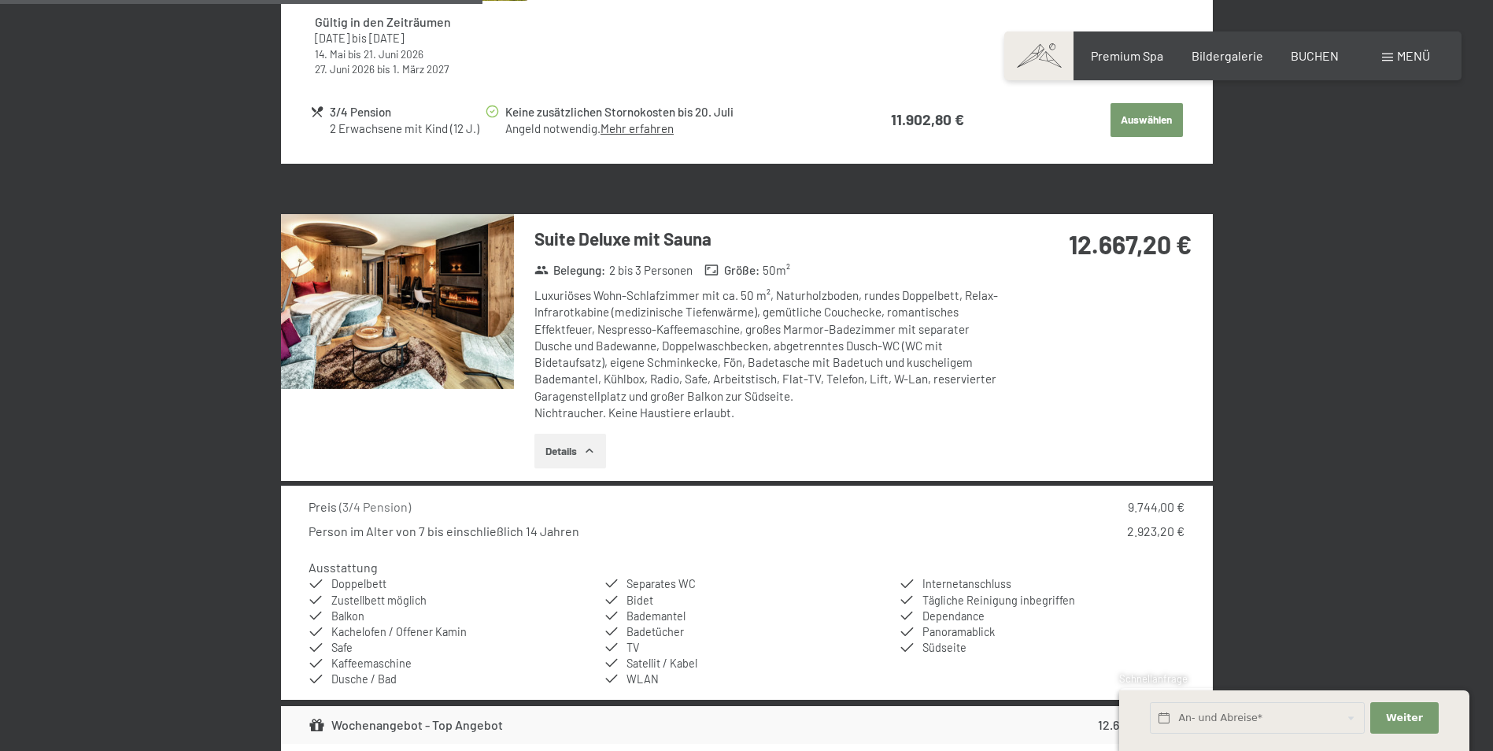
click at [464, 302] on img at bounding box center [397, 301] width 233 height 175
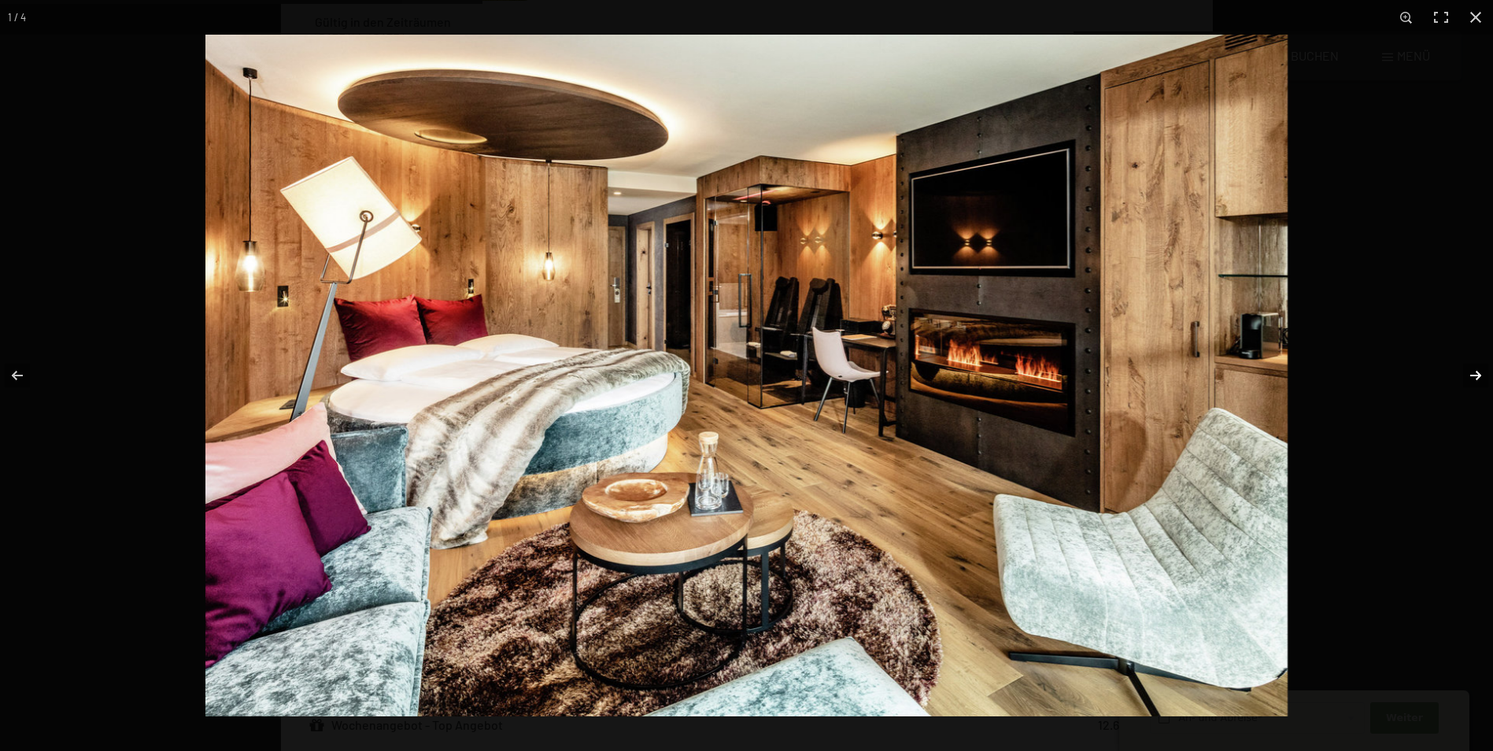
click at [1477, 377] on button "button" at bounding box center [1465, 375] width 55 height 79
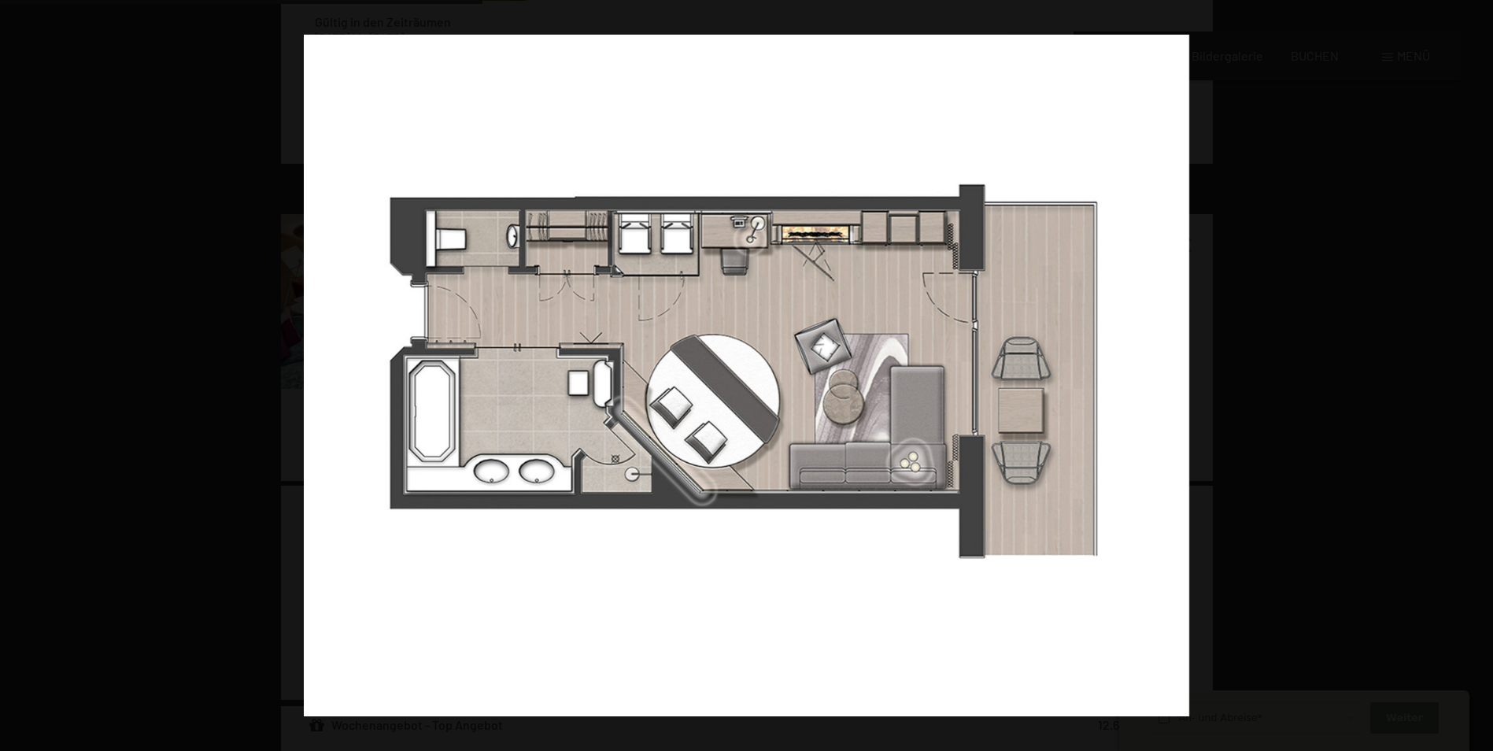
click at [1477, 377] on button "button" at bounding box center [1465, 375] width 55 height 79
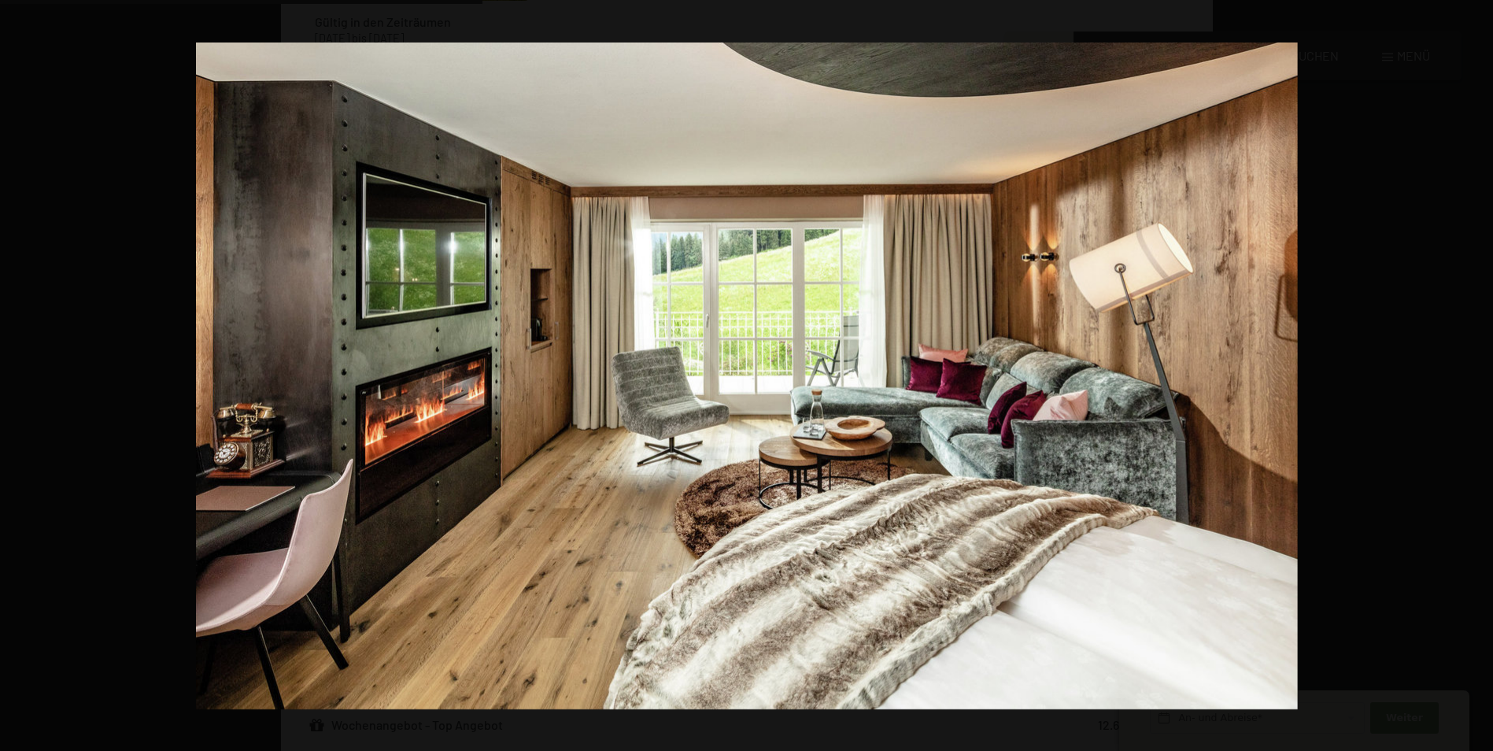
click at [1477, 377] on button "button" at bounding box center [1465, 375] width 55 height 79
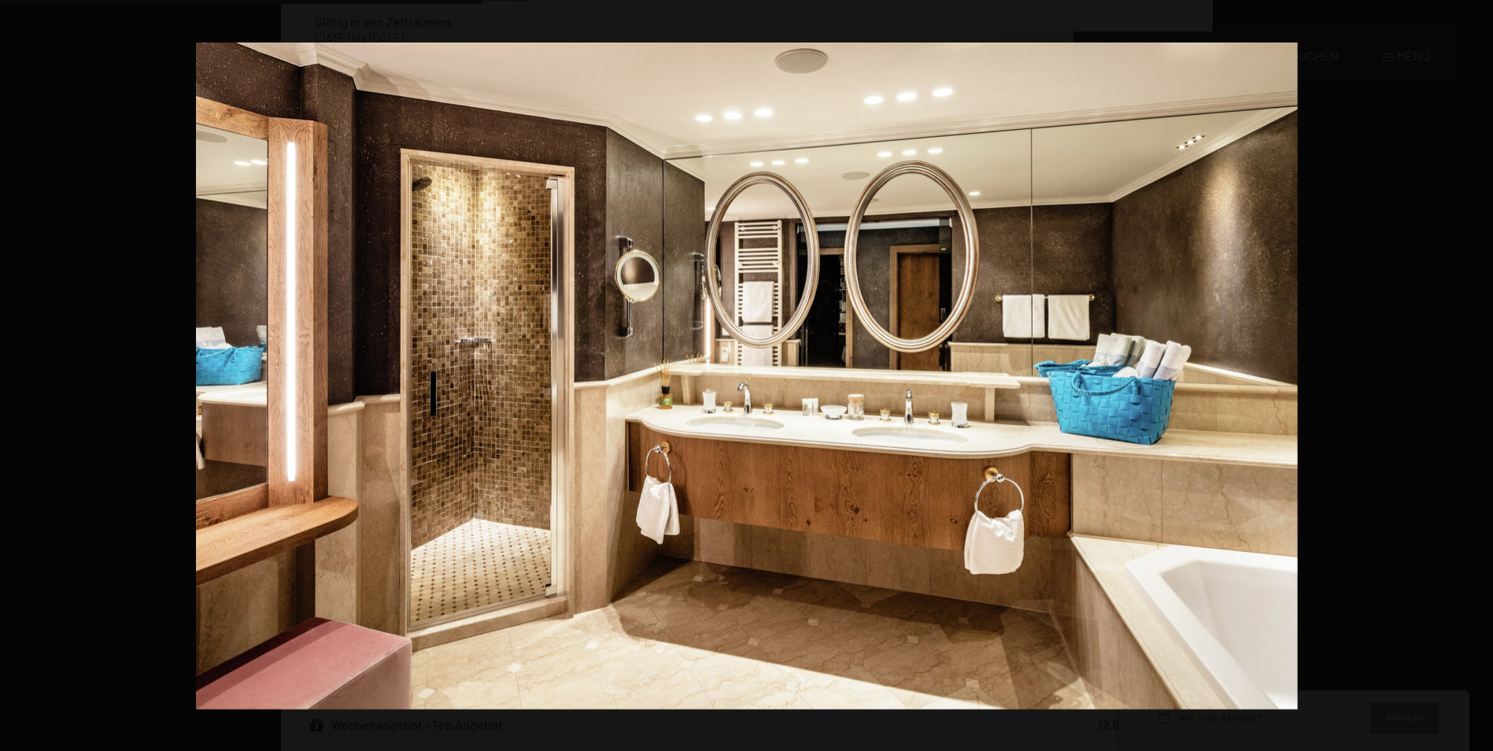
click at [1477, 377] on button "button" at bounding box center [1465, 375] width 55 height 79
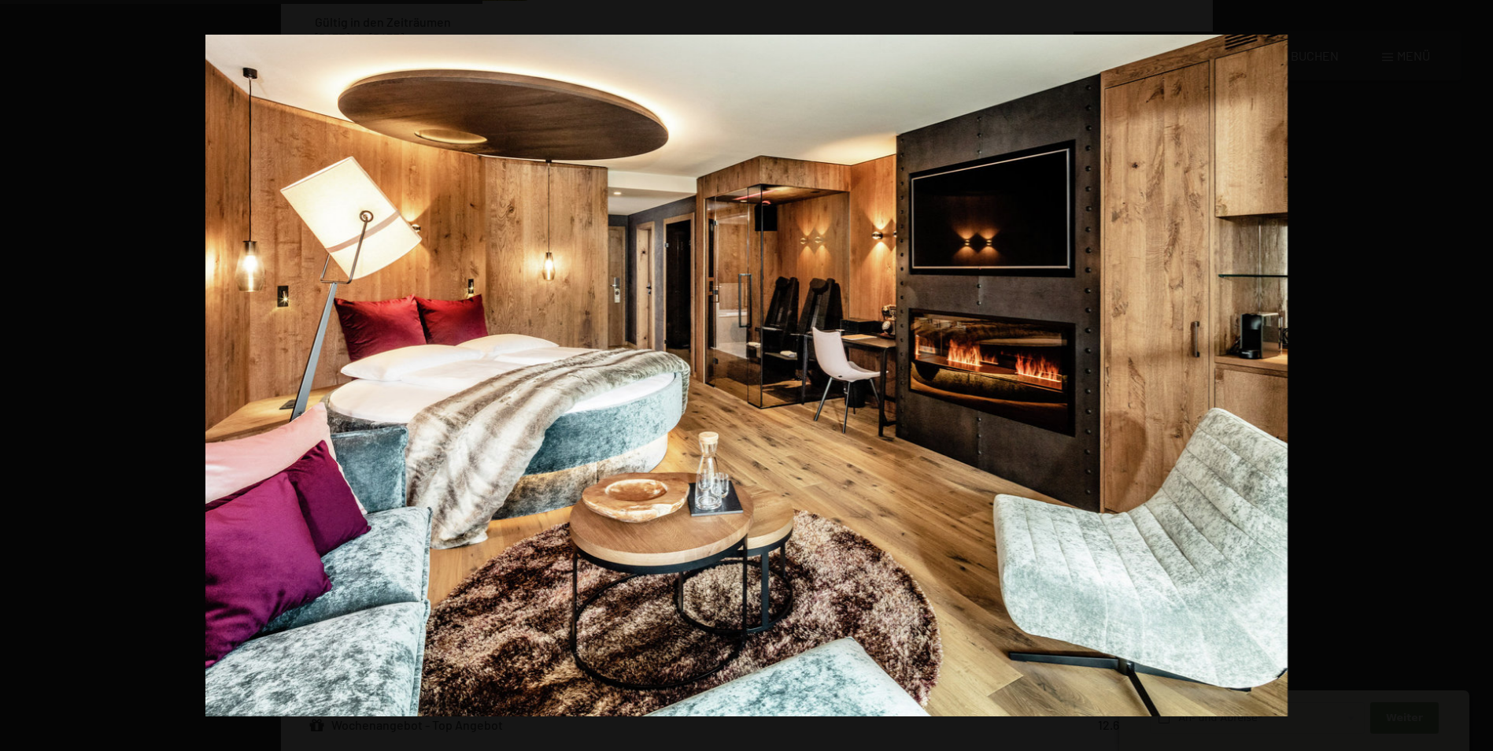
click at [1477, 377] on button "button" at bounding box center [1465, 375] width 55 height 79
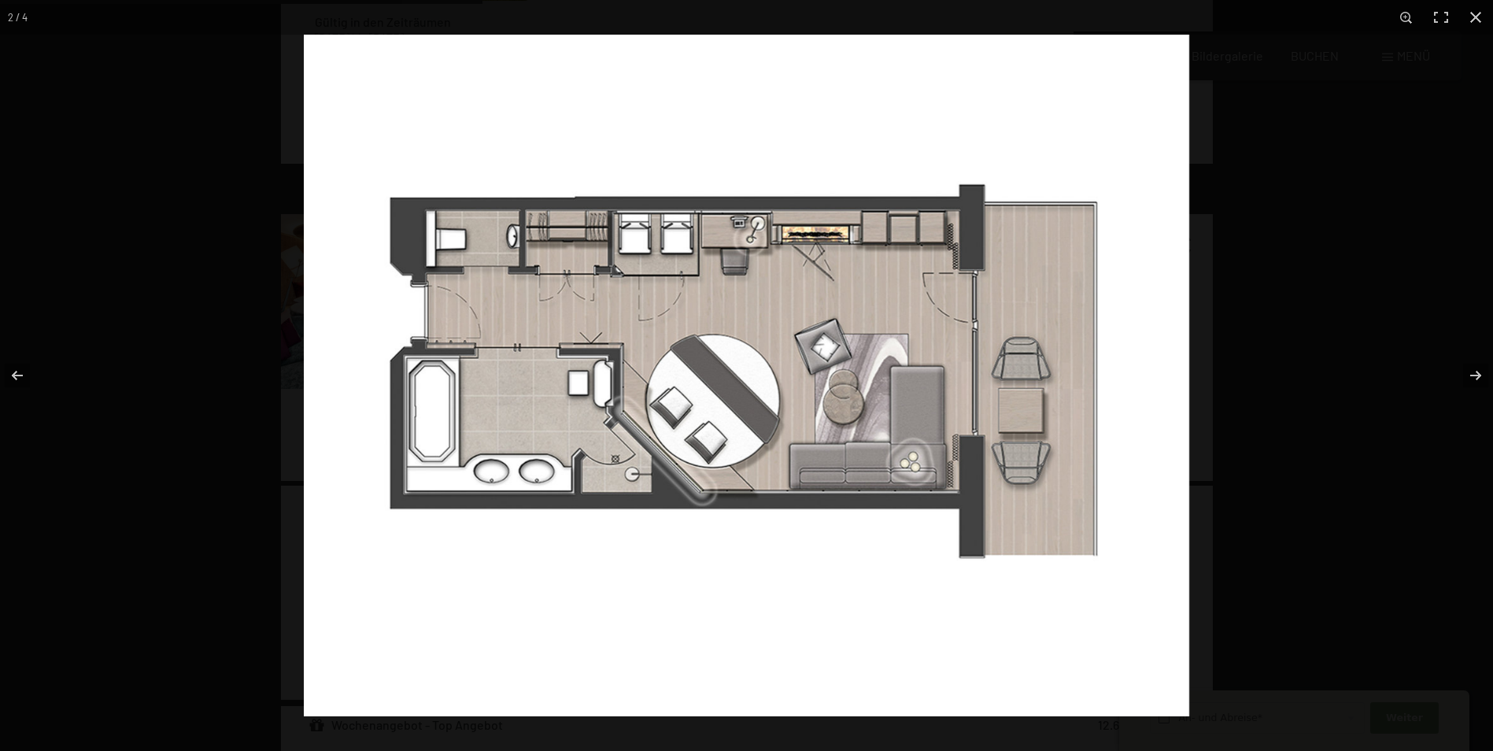
click at [579, 271] on img at bounding box center [746, 376] width 885 height 682
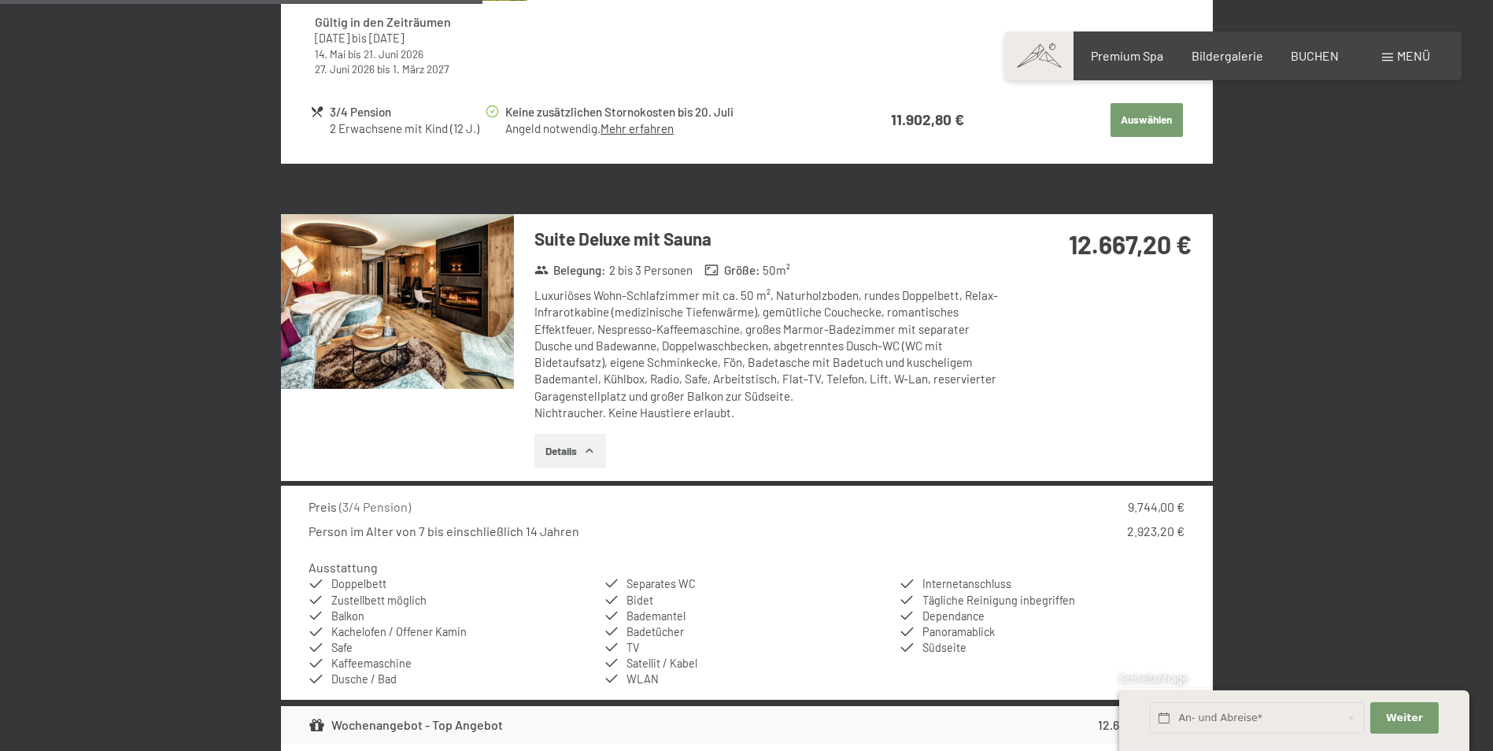
click at [0, 0] on button "button" at bounding box center [0, 0] width 0 height 0
